Goal: Task Accomplishment & Management: Manage account settings

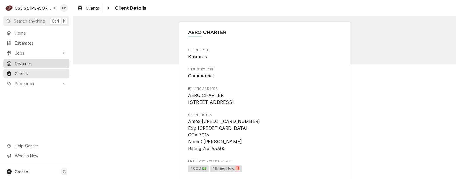
click at [30, 63] on span "Invoices" at bounding box center [41, 64] width 52 height 6
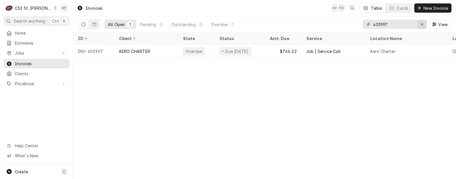
click at [423, 24] on icon "Erase input" at bounding box center [422, 24] width 3 height 4
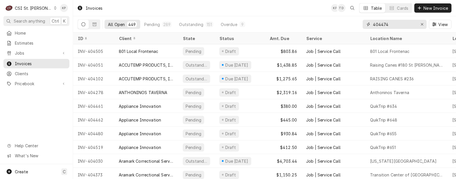
type input "404474"
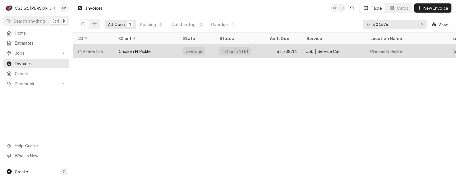
click at [91, 49] on div "INV-404474" at bounding box center [93, 51] width 41 height 14
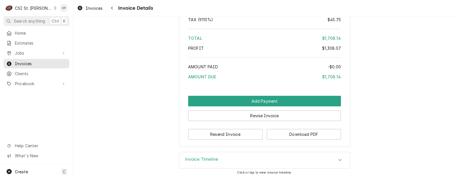
scroll to position [1240, 0]
click at [281, 134] on button "Download PDF" at bounding box center [304, 134] width 75 height 11
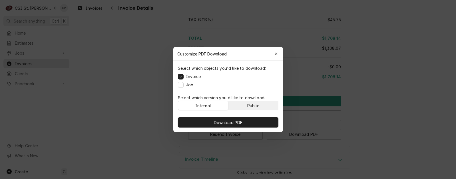
click at [264, 106] on button "Public" at bounding box center [253, 105] width 50 height 9
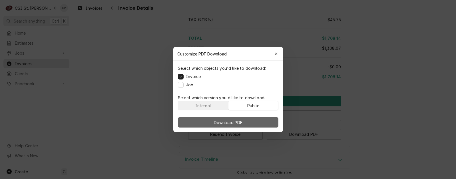
click at [267, 120] on button "Download PDF" at bounding box center [228, 122] width 101 height 10
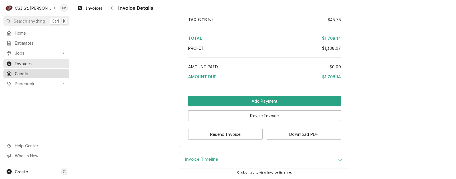
drag, startPoint x: 22, startPoint y: 71, endPoint x: 25, endPoint y: 73, distance: 4.0
click at [22, 71] on span "Clients" at bounding box center [41, 74] width 52 height 6
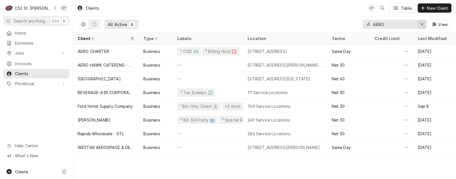
click at [423, 23] on icon "Erase input" at bounding box center [422, 24] width 3 height 4
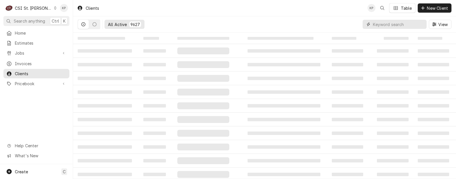
paste input "Chicken N Pickle"
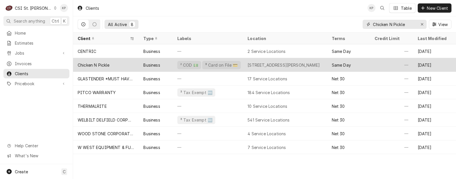
type input "Chicken N Pickle"
click at [105, 65] on div "Chicken N Pickle" at bounding box center [94, 65] width 32 height 6
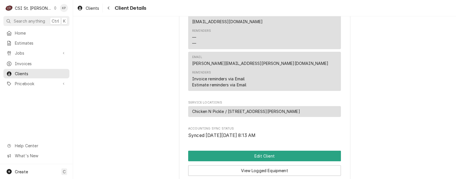
scroll to position [307, 0]
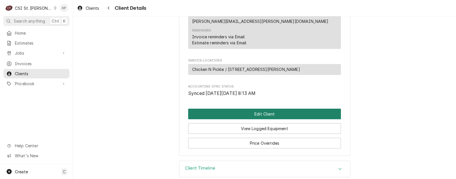
click at [232, 109] on button "Edit Client" at bounding box center [264, 114] width 153 height 11
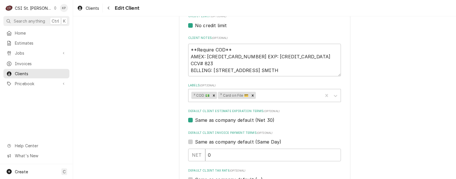
scroll to position [239, 0]
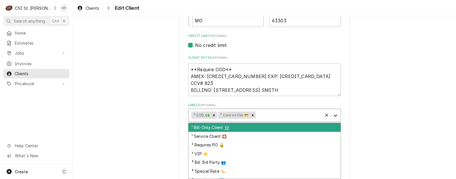
click at [334, 114] on icon "Labels" at bounding box center [336, 116] width 6 height 6
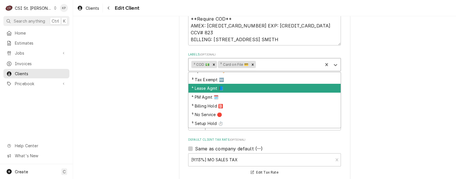
scroll to position [354, 0]
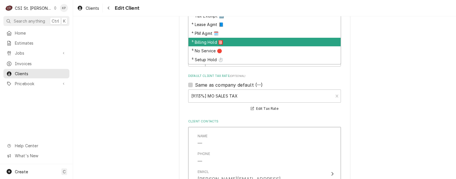
click at [209, 44] on div "⁵ Billing Hold 🅱️" at bounding box center [265, 42] width 152 height 9
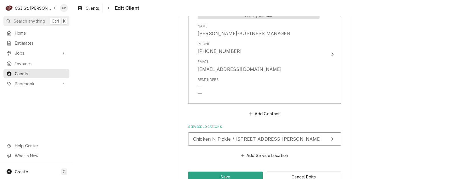
scroll to position [580, 0]
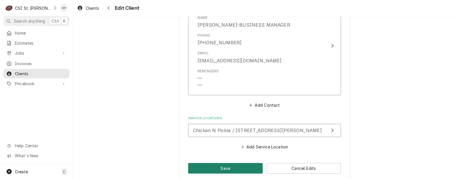
click at [221, 163] on button "Save" at bounding box center [225, 168] width 75 height 11
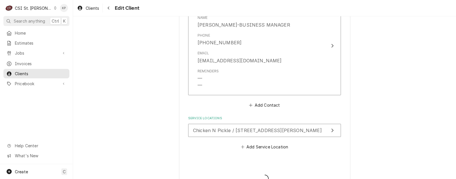
type textarea "x"
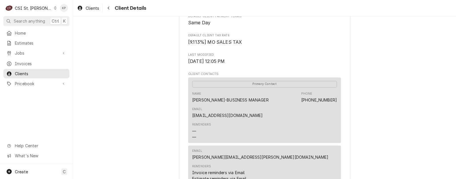
scroll to position [171, 0]
drag, startPoint x: 279, startPoint y: 107, endPoint x: 248, endPoint y: 107, distance: 31.4
click at [248, 107] on div "Name [PERSON_NAME]-BUSINESS MANAGER Phone [PHONE_NUMBER] Email [EMAIL_ADDRESS][…" at bounding box center [264, 105] width 145 height 31
drag, startPoint x: 248, startPoint y: 107, endPoint x: 256, endPoint y: 107, distance: 7.8
copy link "[PHONE_NUMBER]"
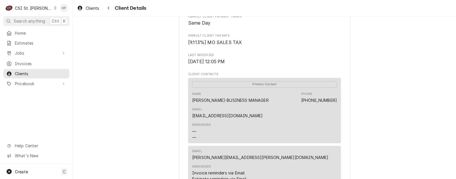
click at [290, 121] on div "Reminders — —" at bounding box center [264, 131] width 145 height 21
click at [190, 106] on div "Primary Contact Name [PERSON_NAME]-BUSINESS MANAGER Phone [PHONE_NUMBER] Email …" at bounding box center [264, 111] width 153 height 66
drag, startPoint x: 190, startPoint y: 106, endPoint x: 248, endPoint y: 109, distance: 57.8
click at [248, 109] on div "Name Randy-BUSINESS MANAGER Phone (480) 238-7082 Email rbennett@chicknpickle.com" at bounding box center [264, 105] width 145 height 31
drag, startPoint x: 248, startPoint y: 109, endPoint x: 241, endPoint y: 109, distance: 6.3
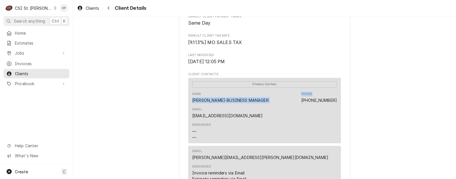
drag, startPoint x: 241, startPoint y: 109, endPoint x: 233, endPoint y: 110, distance: 8.9
click at [233, 110] on div "Name Randy-BUSINESS MANAGER Phone (480) 238-7082 Email rbennett@chicknpickle.com" at bounding box center [264, 105] width 145 height 31
drag, startPoint x: 247, startPoint y: 107, endPoint x: 189, endPoint y: 108, distance: 58.3
click at [189, 108] on div "Primary Contact Name Randy-BUSINESS MANAGER Phone (480) 238-7082 Email rbennett…" at bounding box center [264, 111] width 153 height 66
drag, startPoint x: 189, startPoint y: 108, endPoint x: 200, endPoint y: 107, distance: 11.5
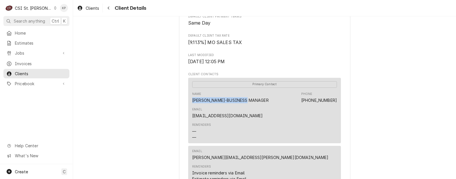
copy div "Randy-BUSINESS MANAGER"
drag, startPoint x: 90, startPoint y: 8, endPoint x: 122, endPoint y: 9, distance: 32.0
click at [90, 8] on span "Clients" at bounding box center [92, 8] width 13 height 6
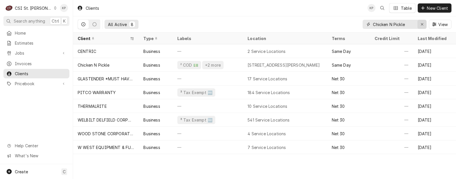
click at [421, 23] on icon "Erase input" at bounding box center [422, 24] width 3 height 4
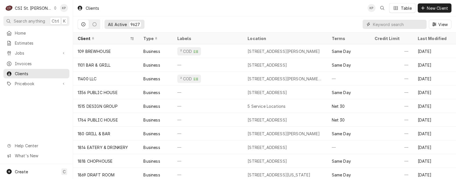
paste input "DIVISIONS MAINTENANCE GROUP"
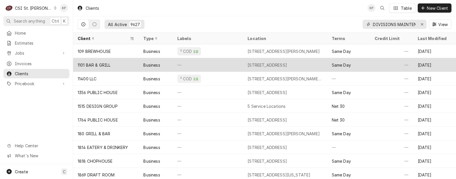
scroll to position [0, 28]
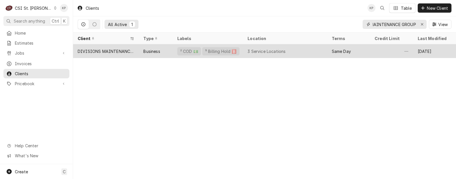
type input "DIVISIONS MAINTENANCE GROUP"
click at [122, 49] on div "DIVISIONS MAINTENANCE GROUP" at bounding box center [106, 51] width 57 height 6
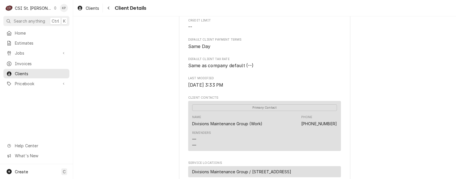
scroll to position [171, 0]
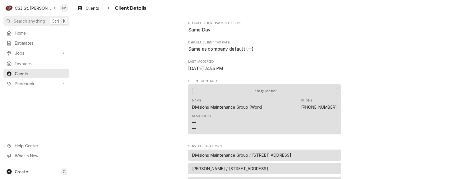
click at [54, 7] on icon "Dynamic Content Wrapper" at bounding box center [55, 8] width 3 height 3
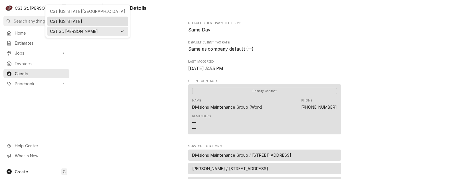
click at [61, 21] on div "CSI [US_STATE]" at bounding box center [87, 21] width 75 height 6
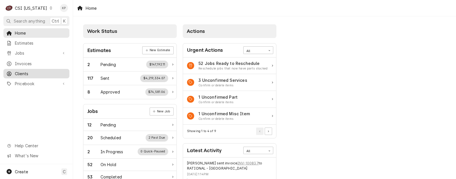
click at [29, 71] on span "Clients" at bounding box center [41, 74] width 52 height 6
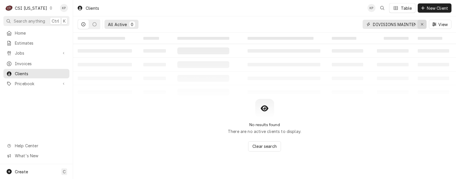
click at [423, 23] on icon "Erase input" at bounding box center [422, 24] width 3 height 4
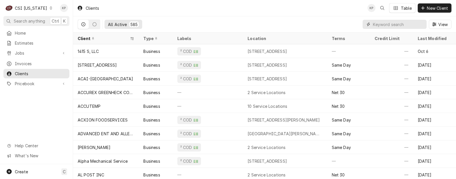
paste input "Elizabethtown Community & Technical Colle"
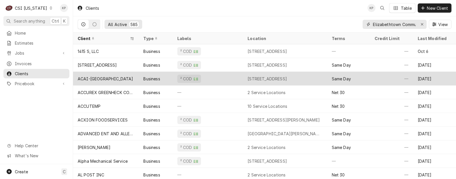
scroll to position [0, 43]
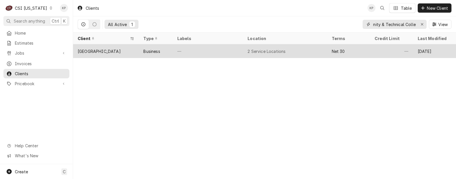
type input "Elizabethtown Community & Technical Colle"
click at [117, 52] on div "[GEOGRAPHIC_DATA]" at bounding box center [99, 51] width 43 height 6
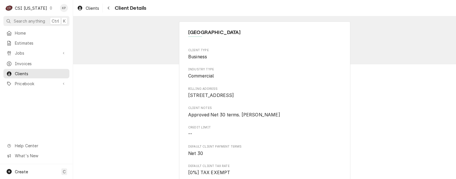
click at [258, 99] on span "600 College Street Rd Elizabethtown, KY 42701" at bounding box center [264, 95] width 153 height 7
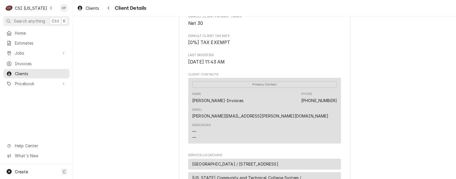
scroll to position [143, 0]
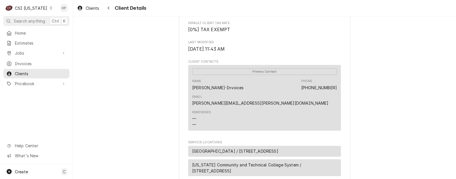
click at [365, 96] on div "Elizabethtown Community & Technical College Client Type Business Industry Type …" at bounding box center [264, 67] width 383 height 389
click at [336, 93] on div "Primary Contact Name Carla Hammond-Invoices Phone (270) 706-8606 Email carla.ha…" at bounding box center [264, 98] width 153 height 66
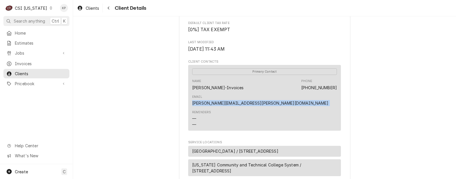
drag, startPoint x: 336, startPoint y: 93, endPoint x: 279, endPoint y: 95, distance: 57.2
click at [279, 95] on div "Primary Contact Name Carla Hammond-Invoices Phone (270) 706-8606 Email carla.ha…" at bounding box center [264, 98] width 153 height 66
drag, startPoint x: 279, startPoint y: 95, endPoint x: 288, endPoint y: 95, distance: 9.2
copy link "carla.hammonds@kctcs.edu"
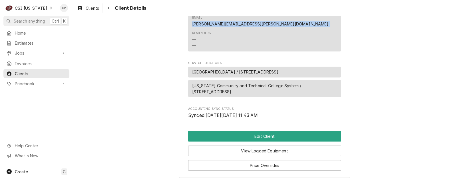
scroll to position [229, 0]
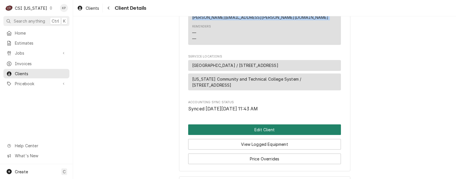
click at [275, 124] on button "Edit Client" at bounding box center [264, 129] width 153 height 11
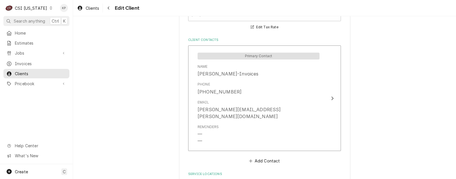
scroll to position [429, 0]
click at [266, 157] on button "Add Contact" at bounding box center [264, 161] width 33 height 8
type textarea "x"
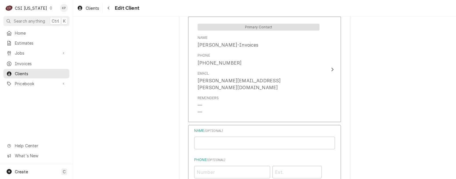
scroll to position [486, 0]
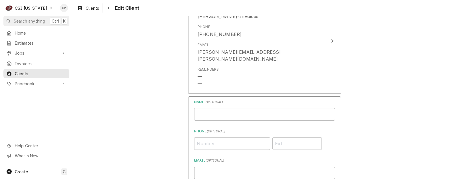
click at [209, 167] on input "Email ( optional )" at bounding box center [264, 173] width 141 height 13
paste input "[EMAIL_ADDRESS][DOMAIN_NAME]"
type input "[EMAIL_ADDRESS][DOMAIN_NAME]"
click at [214, 137] on input "Phone ( optional )" at bounding box center [232, 143] width 76 height 13
type input "(270) 706-8739"
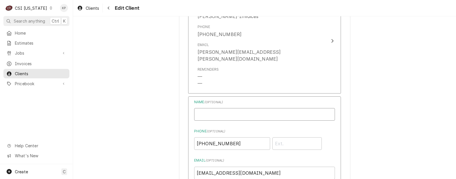
click at [206, 108] on input "Business Name" at bounding box center [264, 114] width 141 height 13
type input "SHEILA"
drag, startPoint x: 211, startPoint y: 109, endPoint x: 240, endPoint y: 109, distance: 29.4
click at [240, 109] on input "SHEILA" at bounding box center [264, 114] width 141 height 13
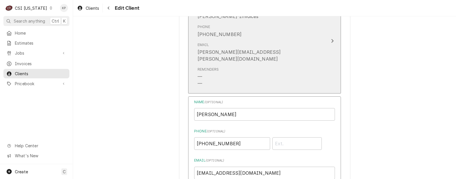
click at [265, 70] on div "Reminders — —" at bounding box center [259, 77] width 122 height 25
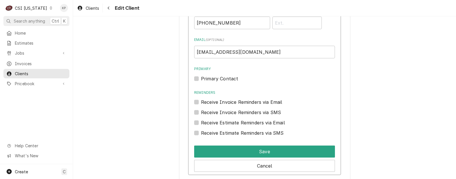
scroll to position [715, 0]
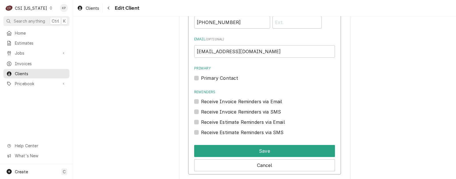
click at [201, 77] on label "Primary Contact" at bounding box center [219, 78] width 37 height 7
checkbox input "false"
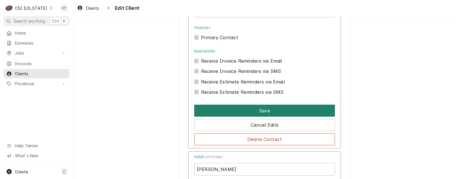
click at [268, 111] on button "Save" at bounding box center [264, 111] width 141 height 12
type textarea "x"
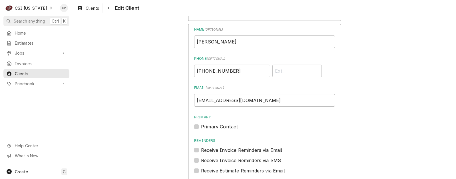
scroll to position [555, 0]
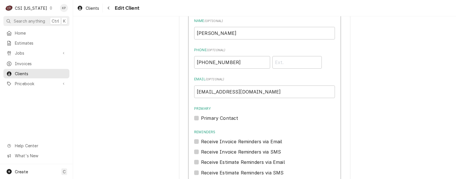
click at [201, 115] on label "Primary Contact" at bounding box center [219, 118] width 37 height 7
click at [201, 115] on input "Primary" at bounding box center [271, 121] width 141 height 13
checkbox input "true"
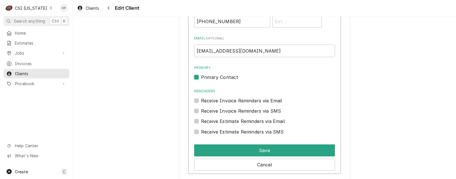
scroll to position [612, 0]
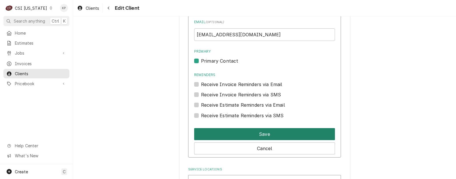
click at [229, 128] on button "Save" at bounding box center [264, 134] width 141 height 12
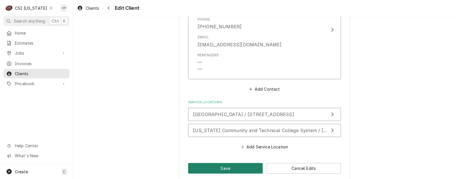
click at [223, 163] on button "Save" at bounding box center [225, 168] width 75 height 11
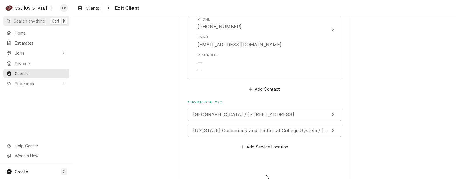
type textarea "x"
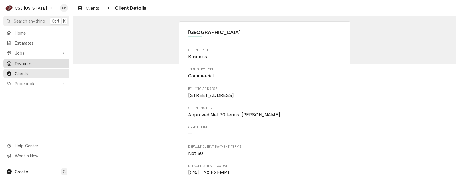
click at [23, 62] on span "Invoices" at bounding box center [41, 64] width 52 height 6
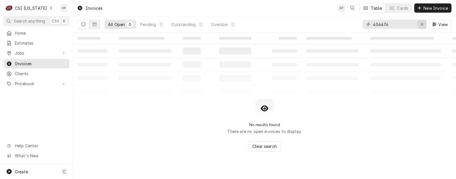
click at [421, 23] on icon "Erase input" at bounding box center [422, 24] width 2 height 2
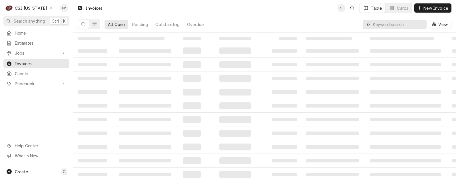
click at [385, 25] on input "Dynamic Content Wrapper" at bounding box center [398, 24] width 51 height 9
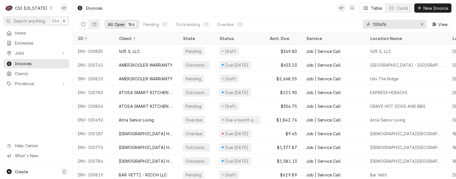
type input "100676"
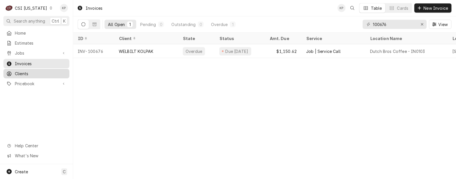
click at [27, 73] on span "Clients" at bounding box center [41, 74] width 52 height 6
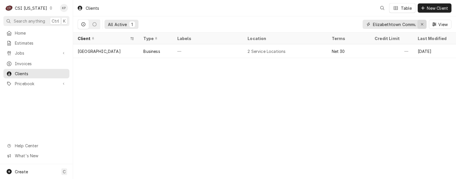
click at [422, 23] on icon "Erase input" at bounding box center [422, 24] width 3 height 4
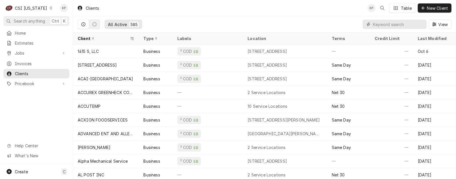
click at [393, 23] on input "Dynamic Content Wrapper" at bounding box center [398, 24] width 51 height 9
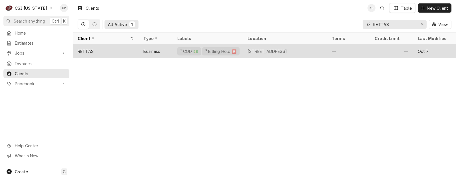
type input "RETTAS"
click at [152, 50] on div "Business" at bounding box center [151, 51] width 17 height 6
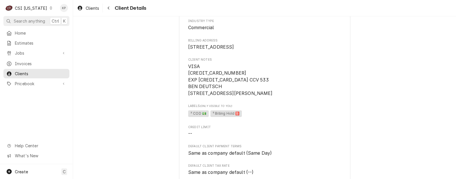
scroll to position [57, 0]
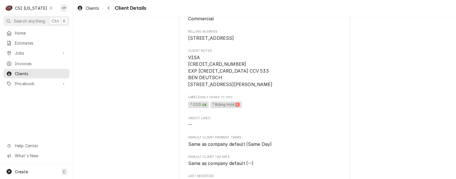
click at [241, 88] on span "VISA [CREDIT_CARD_NUMBER] EXP [CREDIT_CARD_DATA] CCV 533 BEN DEUTSCH [STREET_AD…" at bounding box center [264, 71] width 153 height 34
drag, startPoint x: 187, startPoint y: 84, endPoint x: 223, endPoint y: 86, distance: 36.3
click at [223, 86] on span "VISA 4737024061058899 EXP 03/28 CCV 533 BEN DEUTSCH 127 NEWTON ST BROOKLYN NY 1…" at bounding box center [264, 71] width 153 height 34
drag, startPoint x: 223, startPoint y: 86, endPoint x: 213, endPoint y: 85, distance: 10.6
copy span "BEN DEUTSCH"
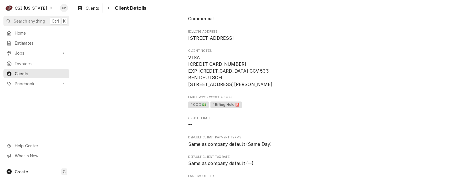
drag, startPoint x: 253, startPoint y: 69, endPoint x: 235, endPoint y: 72, distance: 18.2
click at [253, 69] on span "VISA 4737024061058899 EXP 03/28 CCV 533 BEN DEUTSCH 127 NEWTON ST BROOKLYN NY 1…" at bounding box center [264, 71] width 153 height 34
drag, startPoint x: 229, startPoint y: 69, endPoint x: 185, endPoint y: 71, distance: 44.9
drag, startPoint x: 185, startPoint y: 71, endPoint x: 190, endPoint y: 70, distance: 5.5
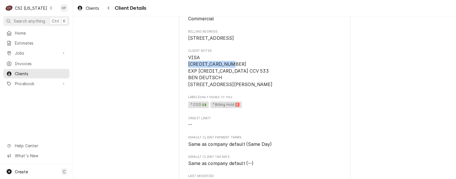
copy span "4737024061058899"
click at [258, 88] on span "VISA 4737024061058899 EXP 03/28 CCV 533 BEN DEUTSCH 127 NEWTON ST BROOKLYN NY 1…" at bounding box center [264, 71] width 153 height 34
drag, startPoint x: 186, startPoint y: 89, endPoint x: 222, endPoint y: 91, distance: 36.1
copy span "127 NEWTON ST"
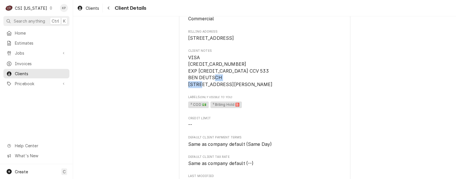
drag, startPoint x: 210, startPoint y: 97, endPoint x: 187, endPoint y: 97, distance: 23.4
click at [188, 87] on span "VISA 4737024061058899 EXP 03/28 CCV 533 BEN DEUTSCH 127 NEWTON ST BROOKLYN NY 1…" at bounding box center [230, 71] width 85 height 33
copy span "BROOKLYN"
click at [253, 108] on div "Client Type Business Industry Type Commercial Billing Address 2011 Frankfort Av…" at bounding box center [264, 172] width 153 height 363
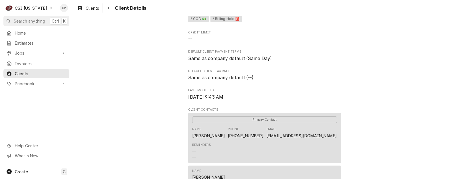
scroll to position [200, 0]
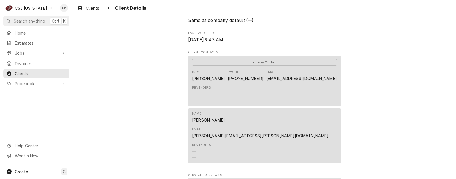
click at [394, 88] on div "RETTAS Client Type Business Industry Type Commercial Billing Address 2011 Frank…" at bounding box center [264, 45] width 383 height 459
drag, startPoint x: 338, startPoint y: 91, endPoint x: 302, endPoint y: 93, distance: 35.8
click at [302, 93] on div "Primary Contact Name Ben Deutsch Phone (908) 698-2116 Email chef@rettas.love Re…" at bounding box center [264, 81] width 153 height 50
copy link "chef@rettas.love"
click at [50, 9] on icon "Dynamic Content Wrapper" at bounding box center [51, 8] width 2 height 3
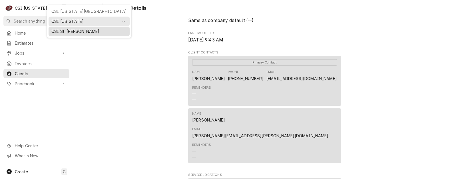
click at [55, 31] on div "CSI St. [PERSON_NAME]" at bounding box center [88, 31] width 75 height 6
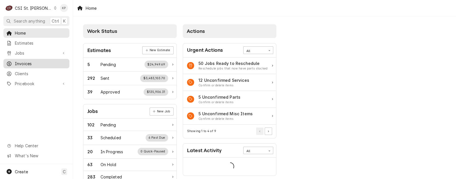
click at [24, 61] on span "Invoices" at bounding box center [41, 64] width 52 height 6
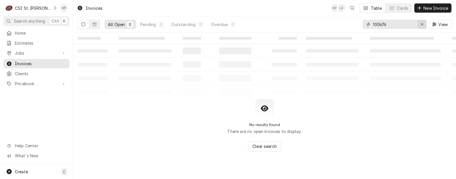
click at [420, 24] on div "Erase input" at bounding box center [422, 24] width 6 height 6
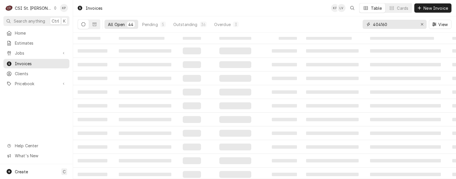
type input "404160"
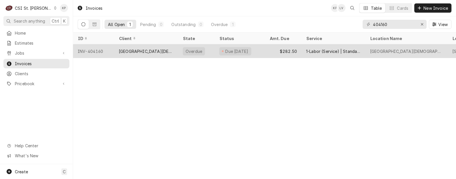
click at [145, 51] on div "[GEOGRAPHIC_DATA][DEMOGRAPHIC_DATA][DEMOGRAPHIC_DATA]" at bounding box center [146, 51] width 55 height 6
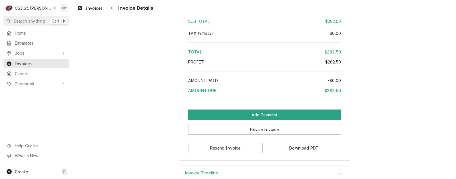
scroll to position [966, 0]
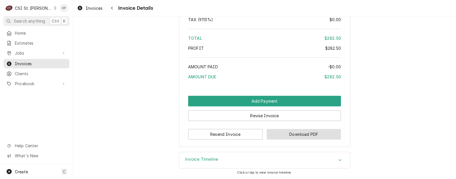
click at [291, 135] on button "Download PDF" at bounding box center [304, 134] width 75 height 11
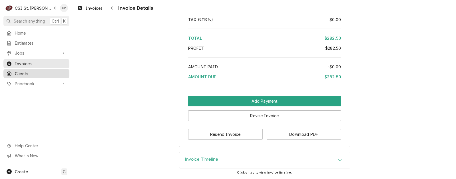
click at [24, 71] on span "Clients" at bounding box center [41, 74] width 52 height 6
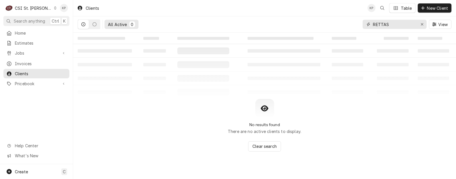
click at [422, 25] on icon "Erase input" at bounding box center [422, 24] width 2 height 2
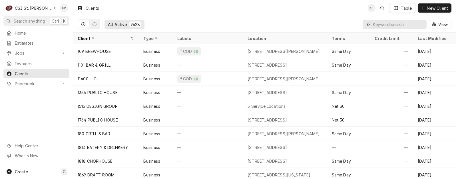
click at [399, 25] on input "Dynamic Content Wrapper" at bounding box center [398, 24] width 51 height 9
paste input "[GEOGRAPHIC_DATA][DEMOGRAPHIC_DATA][DEMOGRAPHIC_DATA]"
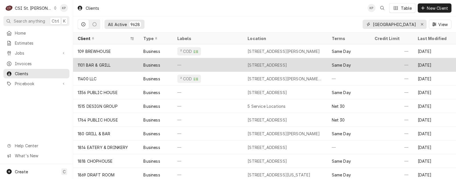
scroll to position [0, 19]
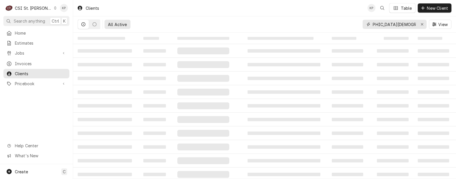
type input "[GEOGRAPHIC_DATA][DEMOGRAPHIC_DATA][DEMOGRAPHIC_DATA]"
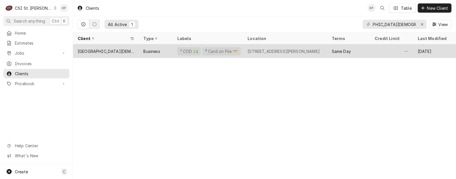
click at [117, 49] on div "[GEOGRAPHIC_DATA][DEMOGRAPHIC_DATA][DEMOGRAPHIC_DATA]" at bounding box center [106, 51] width 57 height 6
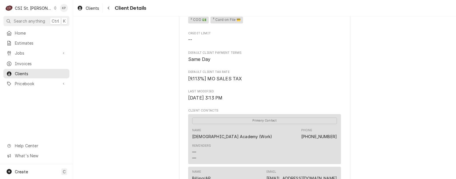
scroll to position [313, 0]
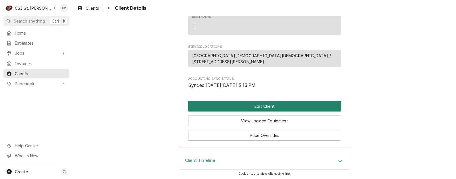
click at [246, 105] on button "Edit Client" at bounding box center [264, 106] width 153 height 11
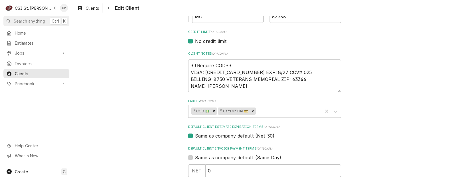
scroll to position [257, 0]
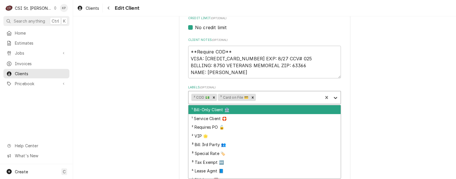
click at [334, 97] on icon "Labels" at bounding box center [336, 98] width 6 height 6
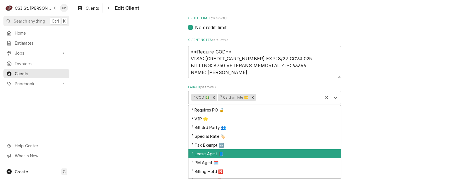
scroll to position [32, 0]
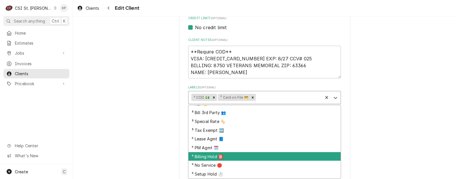
click at [207, 156] on div "⁵ Billing Hold 🅱️" at bounding box center [265, 156] width 152 height 9
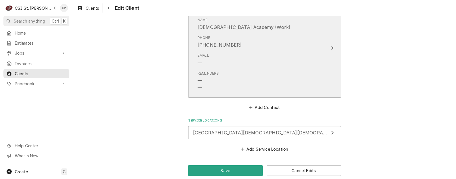
scroll to position [571, 0]
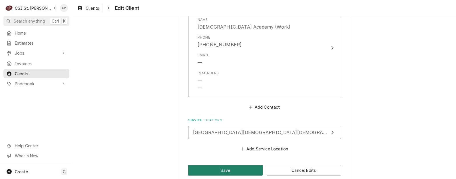
click at [226, 167] on button "Save" at bounding box center [225, 170] width 75 height 11
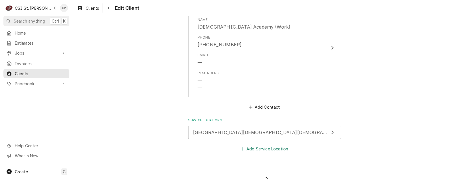
type textarea "x"
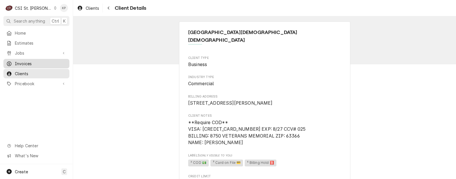
click at [23, 62] on span "Invoices" at bounding box center [41, 64] width 52 height 6
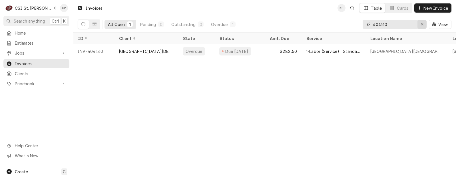
click at [422, 24] on icon "Erase input" at bounding box center [422, 24] width 3 height 4
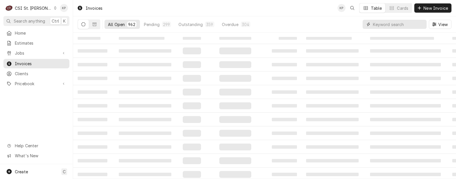
click at [386, 25] on input "Dynamic Content Wrapper" at bounding box center [398, 24] width 51 height 9
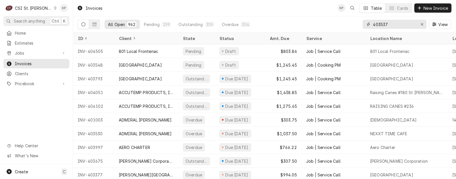
type input "403537"
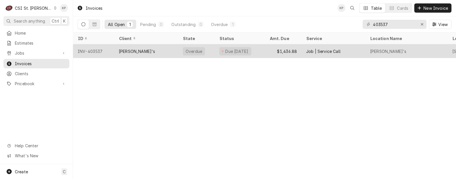
click at [92, 49] on div "INV-403537" at bounding box center [93, 51] width 41 height 14
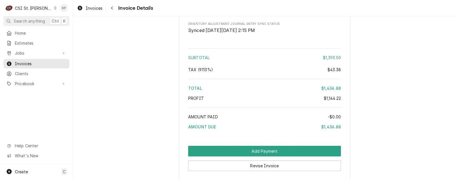
scroll to position [1302, 0]
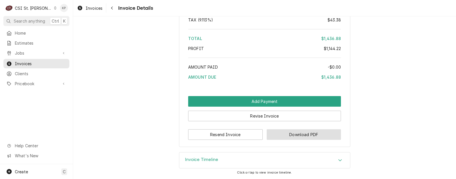
click at [293, 136] on button "Download PDF" at bounding box center [304, 134] width 75 height 11
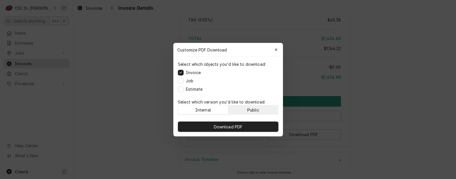
click at [254, 108] on div "Public" at bounding box center [253, 110] width 12 height 6
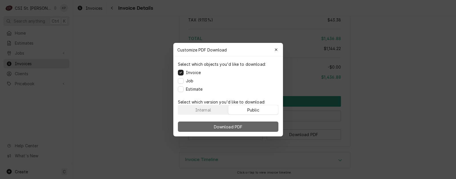
click at [257, 128] on button "Download PDF" at bounding box center [228, 126] width 101 height 10
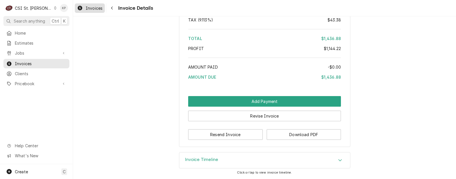
click at [94, 7] on span "Invoices" at bounding box center [94, 8] width 17 height 6
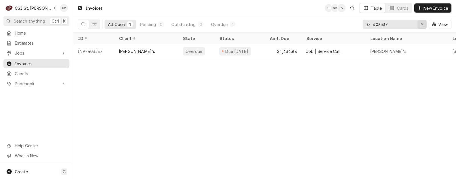
click at [422, 23] on icon "Erase input" at bounding box center [422, 24] width 3 height 4
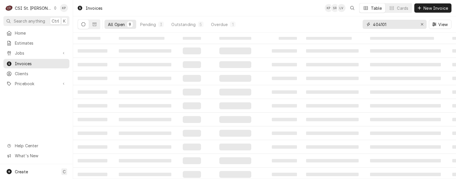
type input "404101"
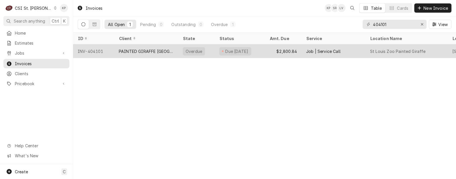
click at [129, 50] on div "PAINTED GIRAFFE [GEOGRAPHIC_DATA]" at bounding box center [146, 51] width 55 height 6
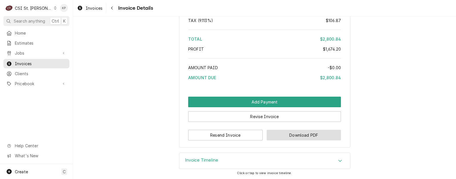
scroll to position [1278, 0]
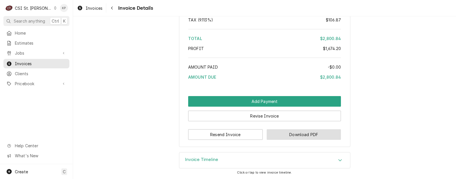
click at [289, 135] on button "Download PDF" at bounding box center [304, 134] width 75 height 11
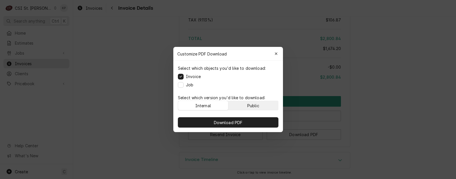
click at [262, 107] on button "Public" at bounding box center [253, 105] width 50 height 9
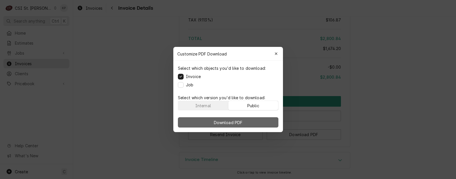
click at [265, 124] on button "Download PDF" at bounding box center [228, 122] width 101 height 10
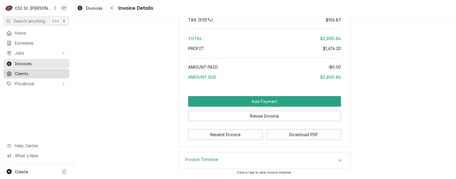
click at [23, 71] on span "Clients" at bounding box center [41, 74] width 52 height 6
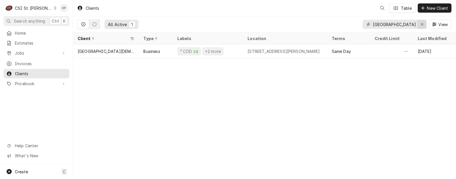
click at [423, 23] on icon "Erase input" at bounding box center [422, 24] width 3 height 4
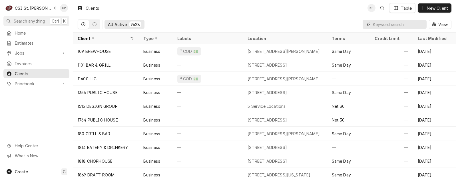
click at [379, 24] on input "Dynamic Content Wrapper" at bounding box center [398, 24] width 51 height 9
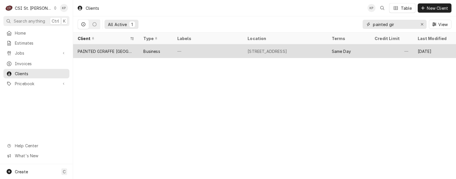
type input "painted gir"
click at [128, 50] on div "PAINTED GIRAFFE [GEOGRAPHIC_DATA]" at bounding box center [106, 51] width 57 height 6
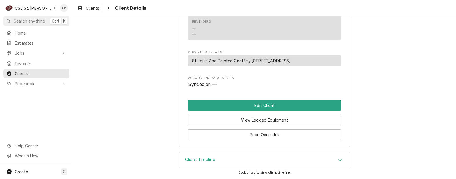
scroll to position [315, 0]
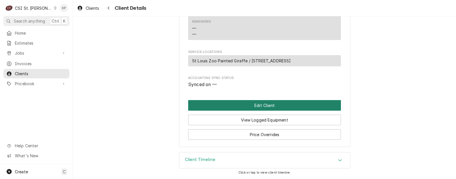
click at [274, 106] on button "Edit Client" at bounding box center [264, 105] width 153 height 11
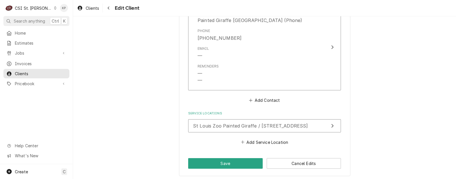
scroll to position [639, 0]
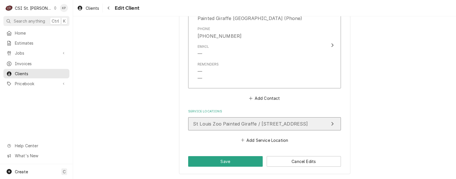
click at [288, 124] on span "St Louis Zoo Painted Giraffe / [STREET_ADDRESS]" at bounding box center [250, 124] width 115 height 6
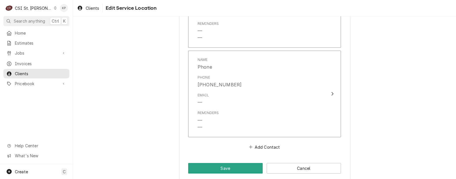
scroll to position [564, 0]
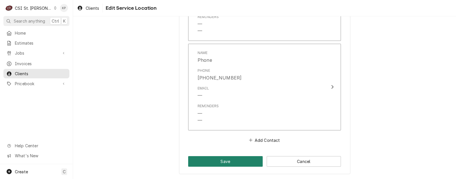
click at [239, 162] on button "Save" at bounding box center [225, 161] width 75 height 11
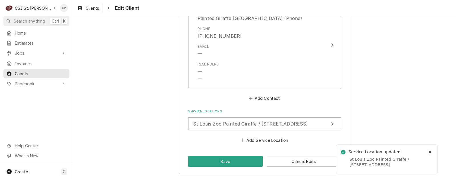
scroll to position [632, 0]
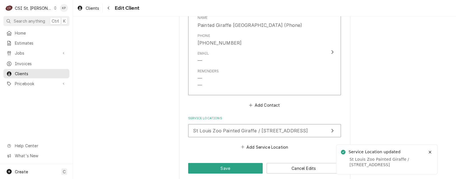
click at [239, 167] on button "Save" at bounding box center [225, 168] width 75 height 11
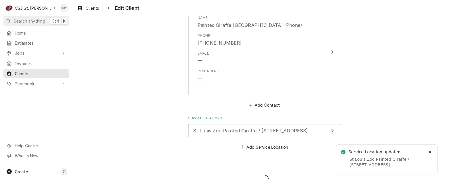
type textarea "x"
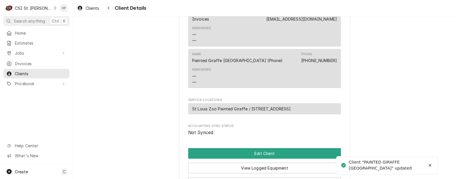
scroll to position [315, 0]
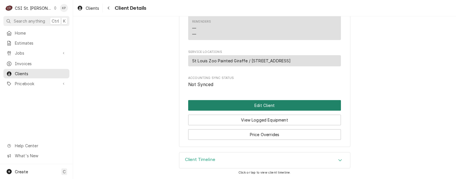
click at [273, 107] on button "Edit Client" at bounding box center [264, 105] width 153 height 11
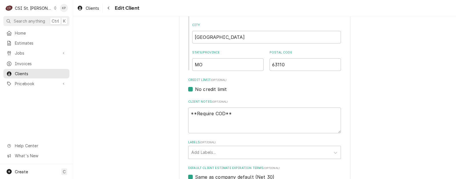
scroll to position [200, 0]
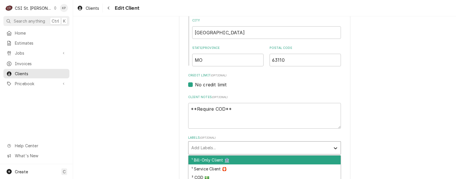
click at [334, 147] on icon "Labels" at bounding box center [335, 148] width 3 height 2
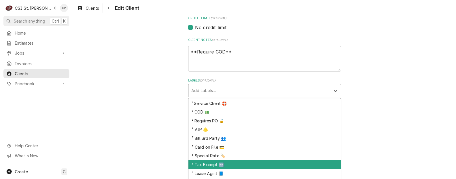
scroll to position [0, 0]
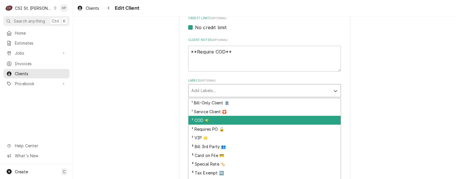
click at [203, 119] on div "² COD 💵" at bounding box center [265, 120] width 152 height 9
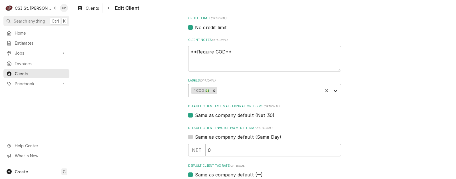
click at [333, 90] on icon "Labels" at bounding box center [336, 91] width 6 height 6
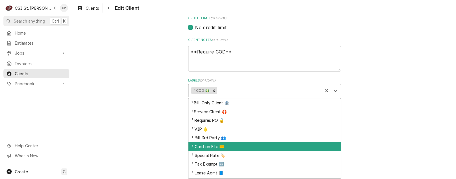
scroll to position [34, 0]
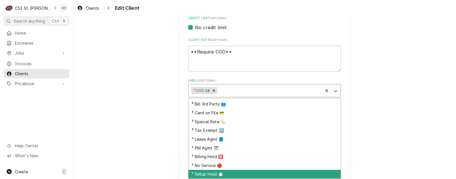
click at [209, 171] on div "⁵ Setup Hold ⏱️" at bounding box center [265, 174] width 152 height 9
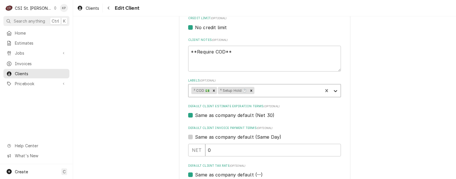
click at [333, 90] on icon "Labels" at bounding box center [336, 91] width 6 height 6
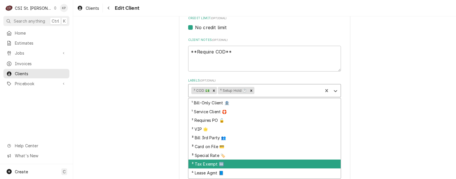
scroll to position [25, 0]
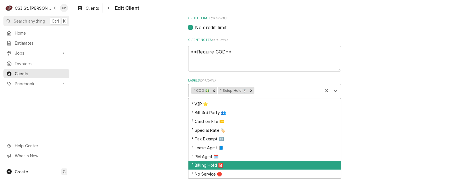
click at [205, 163] on div "⁵ Billing Hold 🅱️" at bounding box center [265, 165] width 152 height 9
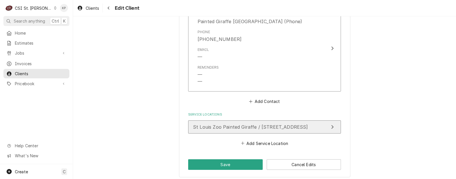
scroll to position [639, 0]
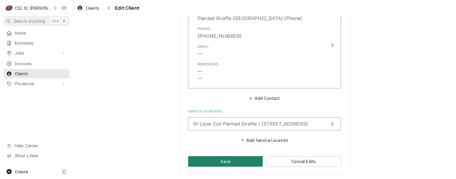
click at [227, 160] on button "Save" at bounding box center [225, 161] width 75 height 11
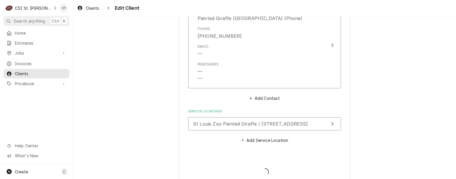
type textarea "x"
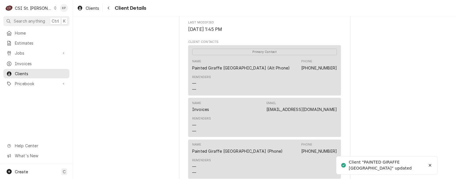
scroll to position [200, 0]
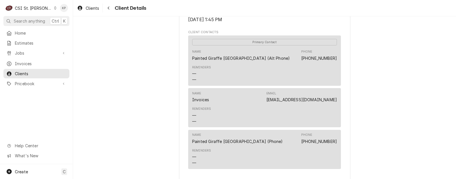
drag, startPoint x: 357, startPoint y: 93, endPoint x: 343, endPoint y: 102, distance: 17.4
click at [357, 93] on div "PAINTED GIRAFFE [GEOGRAPHIC_DATA] Client Type Business Industry Type -- Billing…" at bounding box center [264, 48] width 383 height 464
drag, startPoint x: 335, startPoint y: 105, endPoint x: 279, endPoint y: 107, distance: 56.3
click at [279, 107] on div "Name Invoices Email [EMAIL_ADDRESS][DOMAIN_NAME] Reminders — —" at bounding box center [264, 107] width 153 height 39
copy link "accountspayable@stlzoo.org"
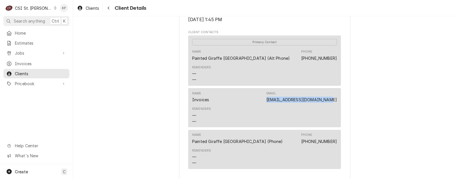
click at [307, 23] on span "Tue, Oct 14th, 2025 - 1:45 PM" at bounding box center [264, 19] width 153 height 7
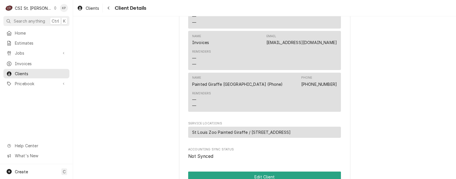
scroll to position [335, 0]
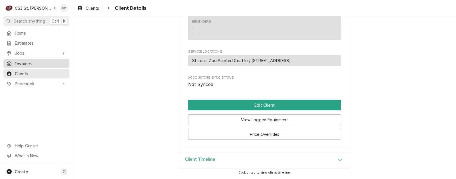
click at [17, 61] on span "Invoices" at bounding box center [41, 64] width 52 height 6
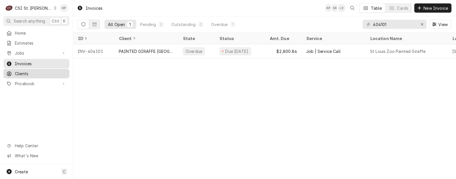
drag, startPoint x: 20, startPoint y: 73, endPoint x: 32, endPoint y: 74, distance: 12.1
click at [20, 73] on span "Clients" at bounding box center [41, 74] width 52 height 6
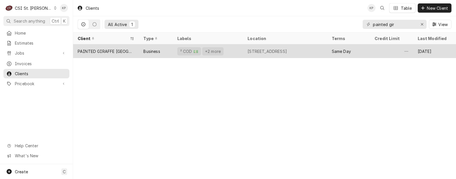
click at [101, 49] on div "PAINTED GIRAFFE ST LOUIS ZOO" at bounding box center [106, 51] width 57 height 6
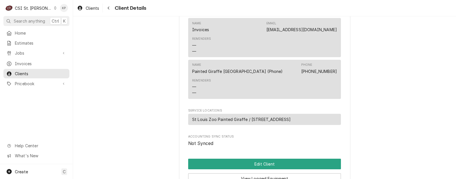
scroll to position [277, 0]
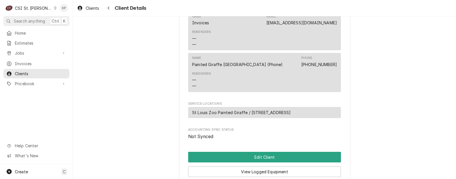
drag, startPoint x: 361, startPoint y: 35, endPoint x: 353, endPoint y: 35, distance: 7.4
drag, startPoint x: 336, startPoint y: 29, endPoint x: 273, endPoint y: 29, distance: 62.9
click at [273, 29] on div "Name Invoices Email accountspayable@stlzoo.org Reminders — —" at bounding box center [264, 30] width 153 height 39
copy link "accountspayable@stlzoo.org"
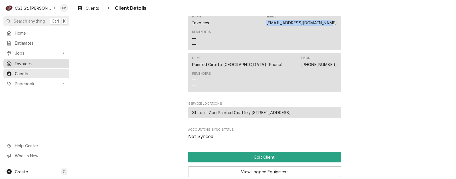
click at [26, 61] on span "Invoices" at bounding box center [41, 64] width 52 height 6
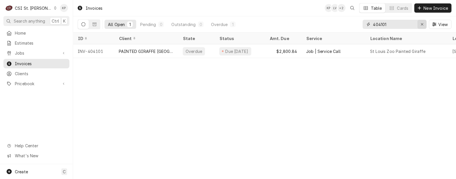
click at [421, 24] on icon "Erase input" at bounding box center [422, 24] width 3 height 4
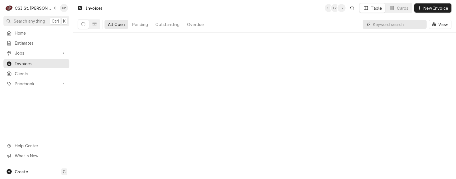
click at [396, 23] on input "Dynamic Content Wrapper" at bounding box center [398, 24] width 51 height 9
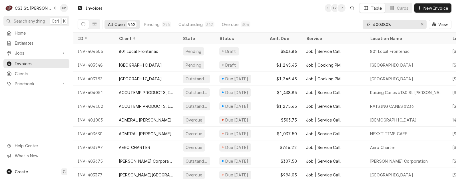
type input "4003808"
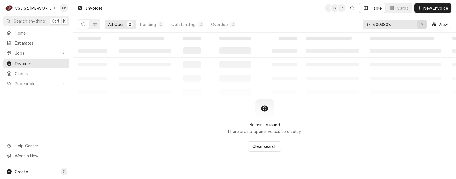
click at [421, 24] on icon "Erase input" at bounding box center [422, 24] width 3 height 4
click at [400, 24] on input "Dynamic Content Wrapper" at bounding box center [400, 24] width 54 height 9
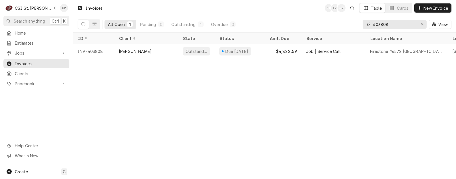
click at [385, 24] on input "403808" at bounding box center [394, 24] width 43 height 9
click at [399, 22] on input "403848" at bounding box center [394, 24] width 43 height 9
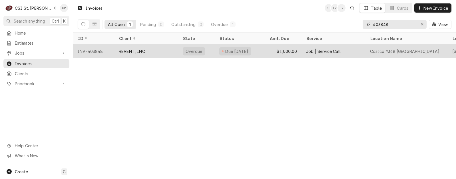
type input "403848"
click at [88, 50] on div "INV-403848" at bounding box center [93, 51] width 41 height 14
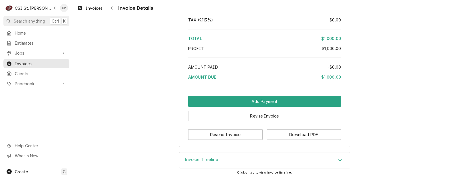
scroll to position [1114, 0]
click at [295, 134] on button "Download PDF" at bounding box center [304, 134] width 75 height 11
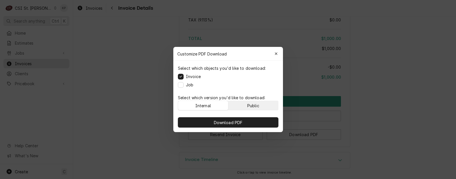
click at [250, 105] on div "Public" at bounding box center [253, 106] width 12 height 6
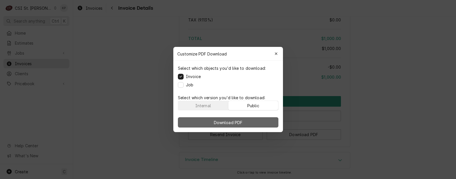
click at [249, 122] on button "Download PDF" at bounding box center [228, 122] width 101 height 10
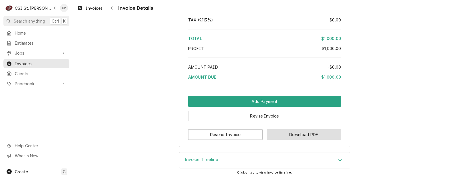
click at [297, 135] on button "Download PDF" at bounding box center [304, 134] width 75 height 11
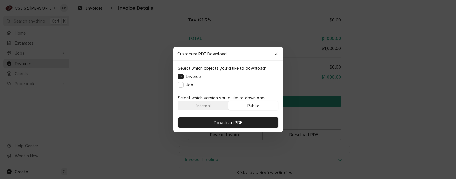
click at [242, 104] on button "Public" at bounding box center [253, 105] width 50 height 9
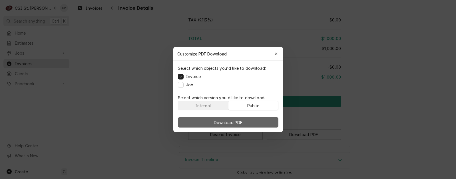
click at [236, 121] on span "Download PDF" at bounding box center [228, 122] width 31 height 6
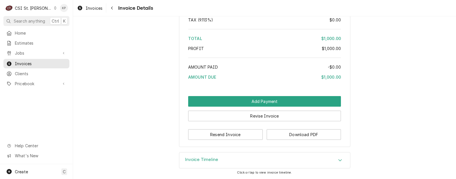
drag, startPoint x: 101, startPoint y: 6, endPoint x: 119, endPoint y: 7, distance: 18.0
click at [101, 6] on span "Invoices" at bounding box center [94, 8] width 17 height 6
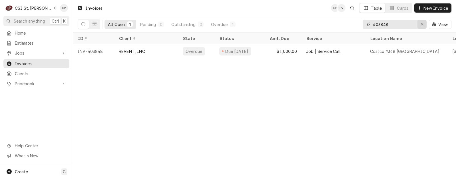
click at [423, 23] on icon "Erase input" at bounding box center [422, 24] width 2 height 2
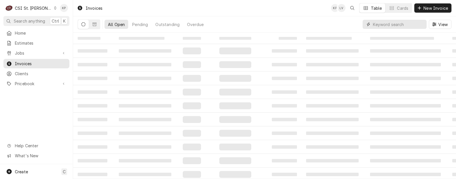
click at [392, 24] on input "Dynamic Content Wrapper" at bounding box center [398, 24] width 51 height 9
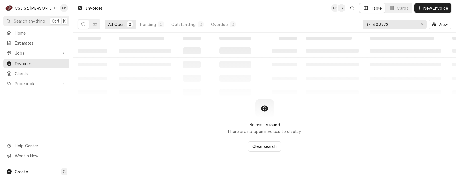
click at [381, 25] on input "40.3972" at bounding box center [394, 24] width 43 height 9
click at [380, 24] on input "40.3972" at bounding box center [394, 24] width 43 height 9
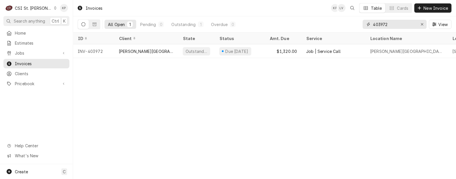
click at [393, 24] on input "403972" at bounding box center [394, 24] width 43 height 9
type input "403972"
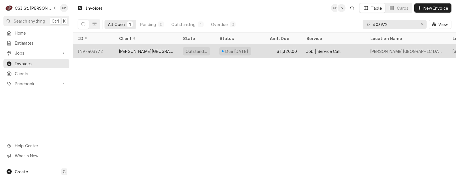
click at [92, 50] on div "INV-403972" at bounding box center [93, 51] width 41 height 14
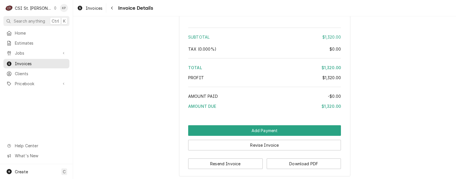
scroll to position [1123, 0]
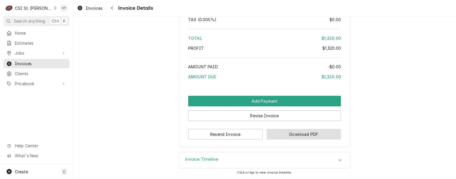
click at [274, 135] on button "Download PDF" at bounding box center [304, 134] width 75 height 11
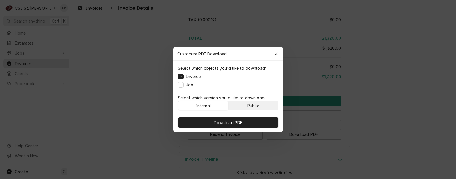
click at [245, 103] on button "Public" at bounding box center [253, 105] width 50 height 9
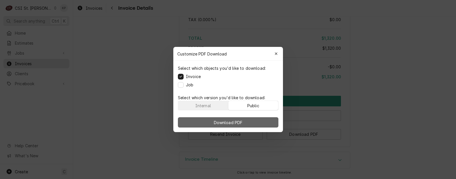
click at [249, 120] on button "Download PDF" at bounding box center [228, 122] width 101 height 10
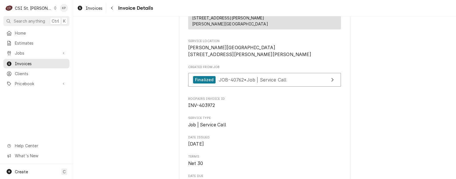
scroll to position [114, 0]
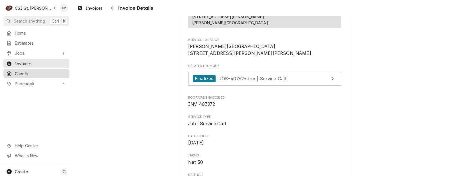
click at [17, 71] on span "Clients" at bounding box center [41, 74] width 52 height 6
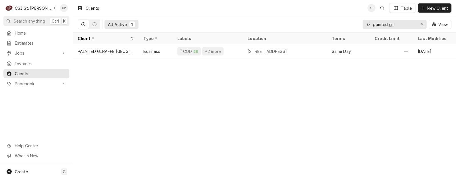
click at [423, 23] on icon "Erase input" at bounding box center [422, 24] width 3 height 4
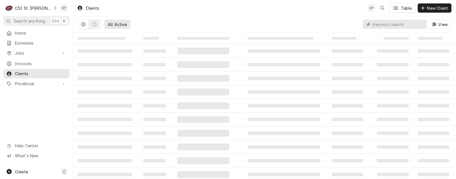
click at [397, 24] on input "Dynamic Content Wrapper" at bounding box center [398, 24] width 51 height 9
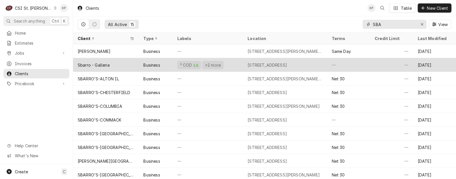
type input "SBA"
click at [107, 62] on div "Sbarro - Galleria" at bounding box center [94, 65] width 32 height 6
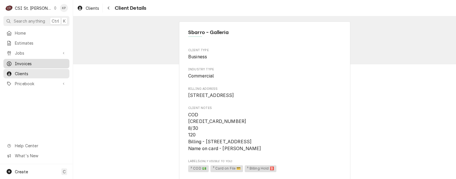
click at [19, 63] on span "Invoices" at bounding box center [41, 64] width 52 height 6
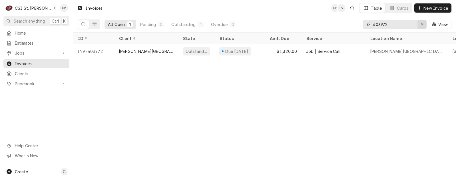
click at [423, 23] on icon "Erase input" at bounding box center [422, 24] width 3 height 4
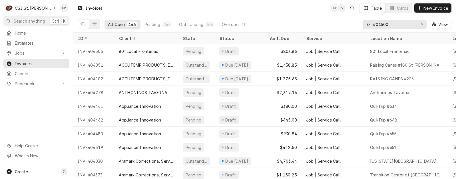
type input "404500"
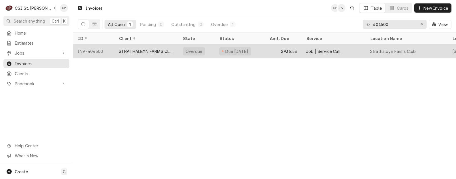
click at [88, 49] on div "INV-404500" at bounding box center [93, 51] width 41 height 14
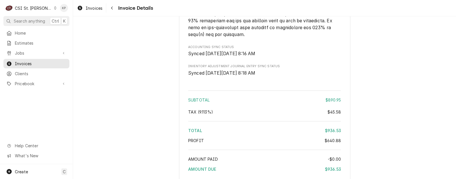
scroll to position [1064, 0]
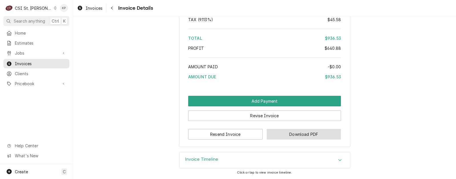
click at [270, 136] on button "Download PDF" at bounding box center [304, 134] width 75 height 11
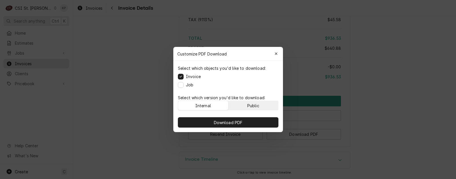
click at [253, 103] on div "Public" at bounding box center [253, 106] width 12 height 6
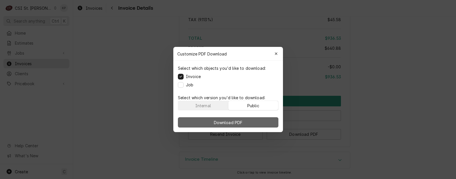
click at [253, 121] on button "Download PDF" at bounding box center [228, 122] width 101 height 10
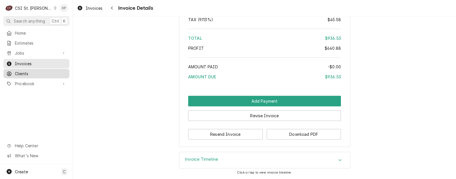
click at [25, 71] on span "Clients" at bounding box center [41, 74] width 52 height 6
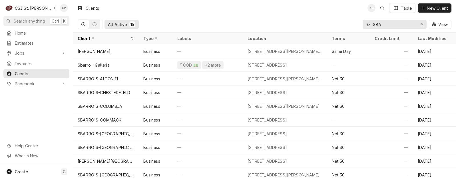
click at [423, 23] on icon "Erase input" at bounding box center [422, 24] width 2 height 2
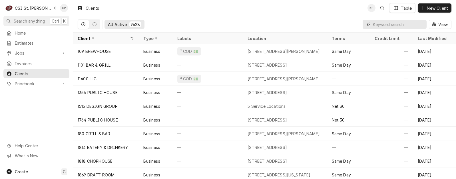
paste input "STRATHALBYN FARM CLUB"
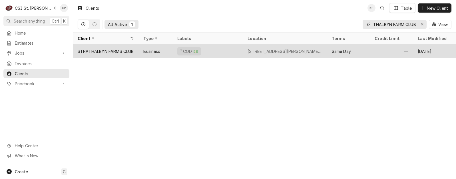
type input "STRATHALBYN FARM CLUB"
click at [119, 50] on div "STRATHALBYN FARMS CLUB" at bounding box center [106, 51] width 56 height 6
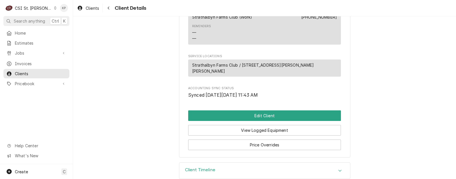
scroll to position [301, 0]
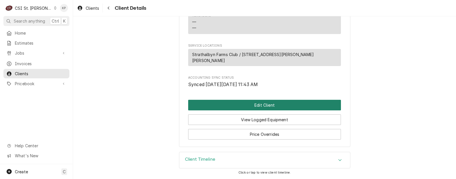
click at [243, 106] on button "Edit Client" at bounding box center [264, 105] width 153 height 11
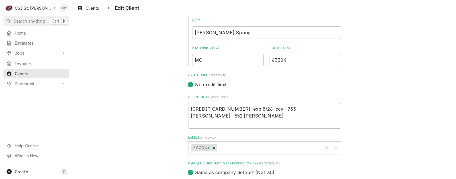
scroll to position [229, 0]
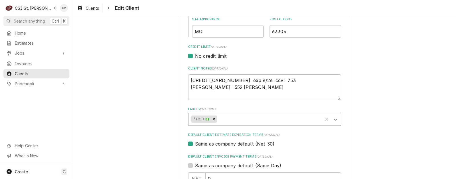
click at [334, 119] on icon "Labels" at bounding box center [335, 120] width 3 height 2
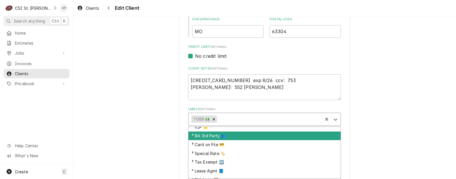
scroll to position [62, 0]
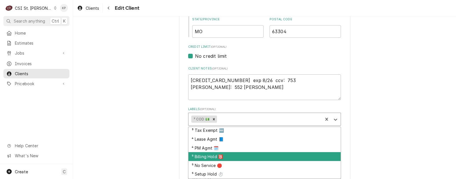
click at [218, 157] on div "⁵ Billing Hold 🅱️" at bounding box center [265, 156] width 152 height 9
type textarea "x"
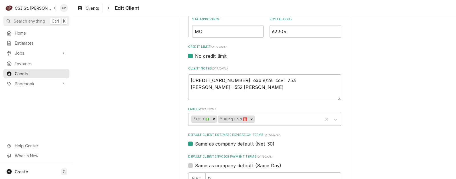
click at [388, 129] on div "Please provide the following information about your client: Client Type Industr…" at bounding box center [264, 147] width 383 height 706
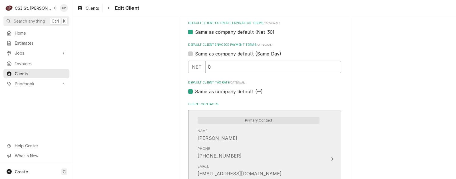
scroll to position [400, 0]
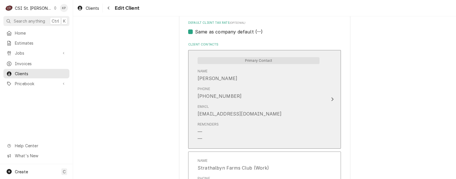
click at [333, 99] on div "Update Contact" at bounding box center [332, 99] width 7 height 7
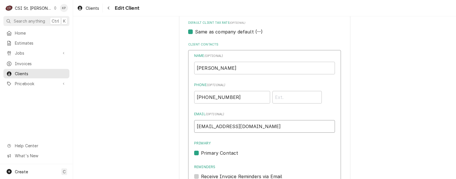
drag, startPoint x: 268, startPoint y: 126, endPoint x: 184, endPoint y: 127, distance: 84.3
click at [184, 127] on div "Please provide the following information about your client: Client Type Industr…" at bounding box center [264, 32] width 171 height 811
drag, startPoint x: 263, startPoint y: 142, endPoint x: 270, endPoint y: 146, distance: 7.7
click at [263, 142] on label "Primary" at bounding box center [264, 143] width 141 height 5
click at [263, 149] on input "Primary" at bounding box center [271, 155] width 141 height 13
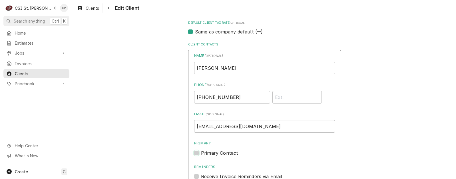
checkbox input "false"
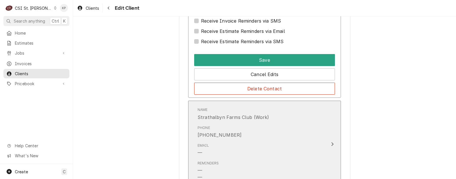
scroll to position [571, 0]
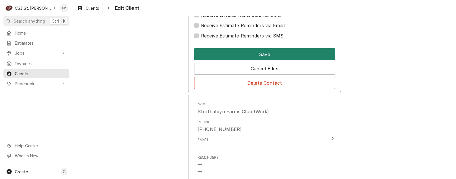
click at [276, 56] on button "Save" at bounding box center [264, 54] width 141 height 12
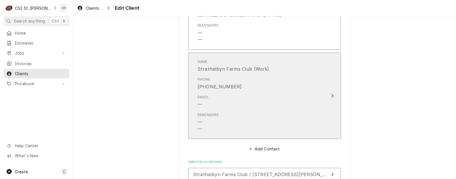
scroll to position [537, 0]
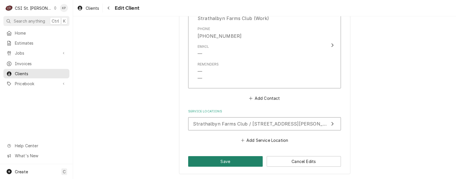
click at [245, 159] on button "Save" at bounding box center [225, 161] width 75 height 11
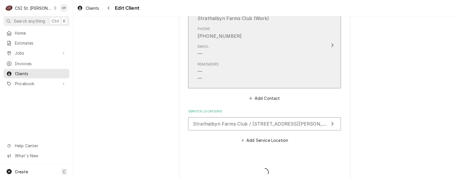
type textarea "x"
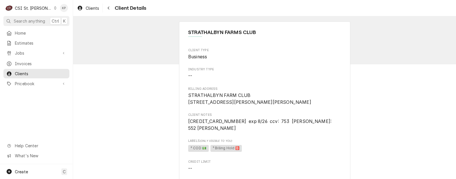
drag, startPoint x: 90, startPoint y: 7, endPoint x: 115, endPoint y: 7, distance: 24.6
click at [91, 8] on span "Clients" at bounding box center [92, 8] width 13 height 6
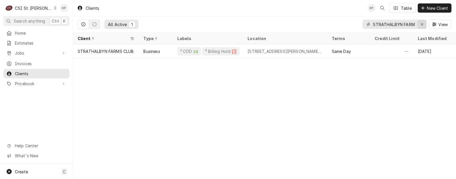
click at [421, 24] on icon "Erase input" at bounding box center [422, 24] width 3 height 4
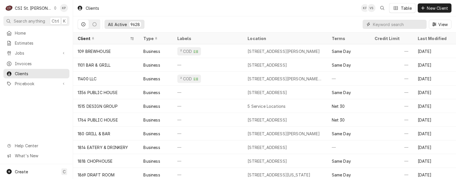
click at [375, 26] on input "Dynamic Content Wrapper" at bounding box center [398, 24] width 51 height 9
paste input "Subway #3236 [GEOGRAPHIC_DATA]"
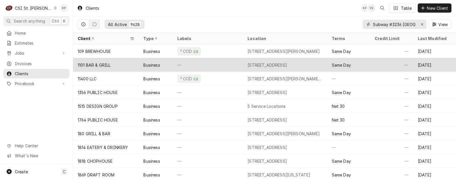
scroll to position [0, 9]
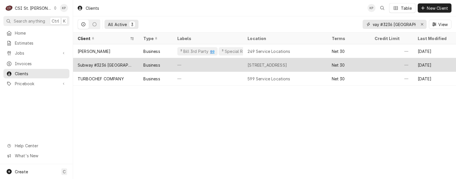
type input "Subway #3236 [GEOGRAPHIC_DATA]"
click at [108, 65] on div "Subway #3236 [GEOGRAPHIC_DATA]" at bounding box center [106, 65] width 57 height 6
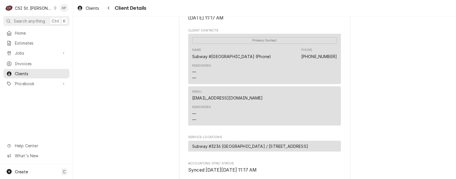
scroll to position [229, 0]
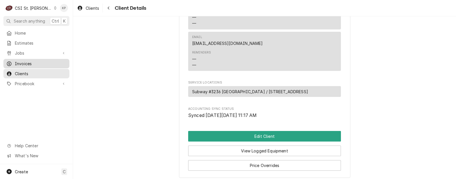
drag, startPoint x: 29, startPoint y: 64, endPoint x: 35, endPoint y: 63, distance: 5.7
click at [29, 64] on span "Invoices" at bounding box center [41, 64] width 52 height 6
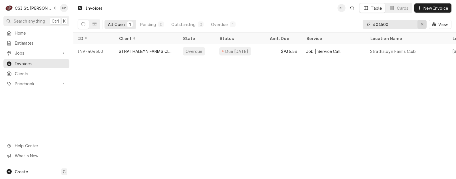
click at [421, 23] on icon "Erase input" at bounding box center [422, 24] width 3 height 4
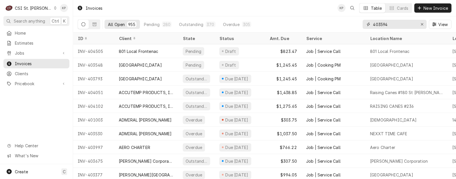
type input "403594"
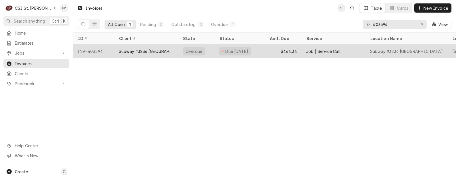
click at [93, 51] on div "INV-403594" at bounding box center [93, 51] width 41 height 14
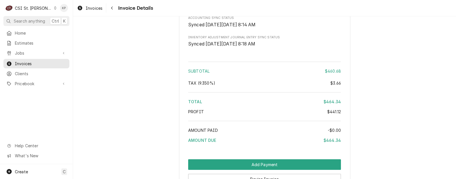
scroll to position [1194, 0]
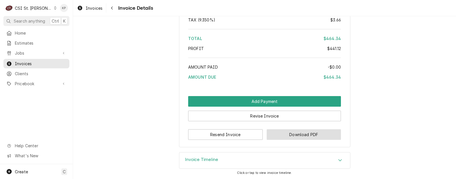
click at [294, 133] on button "Download PDF" at bounding box center [304, 134] width 75 height 11
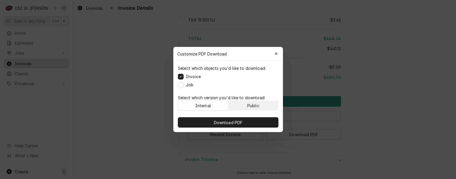
drag, startPoint x: 260, startPoint y: 101, endPoint x: 261, endPoint y: 108, distance: 7.2
click at [260, 102] on button "Public" at bounding box center [253, 105] width 50 height 9
drag, startPoint x: 262, startPoint y: 122, endPoint x: 309, endPoint y: 110, distance: 48.9
click at [262, 122] on button "Download PDF" at bounding box center [228, 122] width 101 height 10
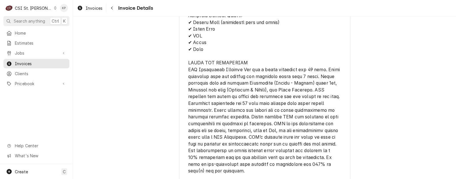
scroll to position [937, 0]
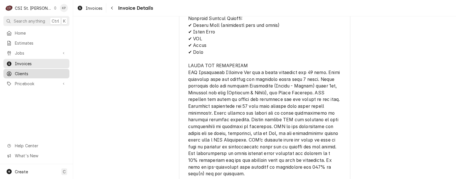
click at [21, 74] on span "Clients" at bounding box center [41, 74] width 52 height 6
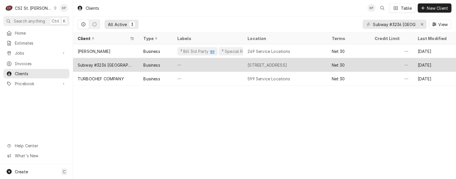
click at [118, 63] on div "Subway #3236 [GEOGRAPHIC_DATA]" at bounding box center [106, 65] width 57 height 6
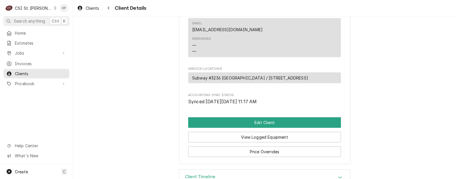
scroll to position [248, 0]
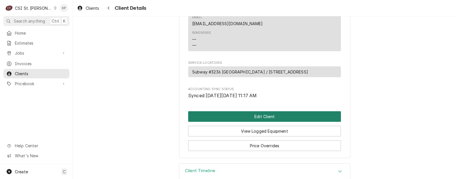
click at [270, 122] on button "Edit Client" at bounding box center [264, 116] width 153 height 11
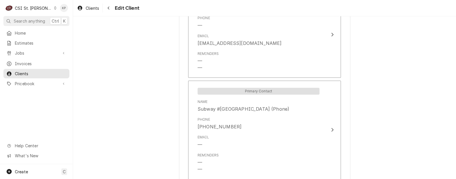
scroll to position [486, 0]
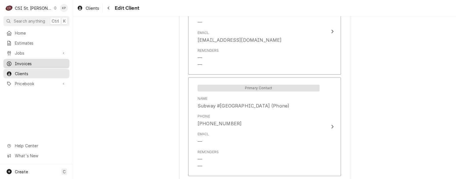
click at [29, 62] on span "Invoices" at bounding box center [41, 64] width 52 height 6
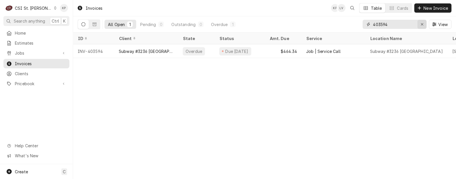
click at [422, 24] on icon "Erase input" at bounding box center [422, 24] width 2 height 2
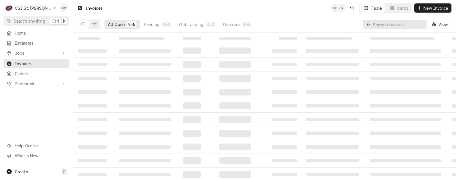
click at [382, 27] on input "Dynamic Content Wrapper" at bounding box center [398, 24] width 51 height 9
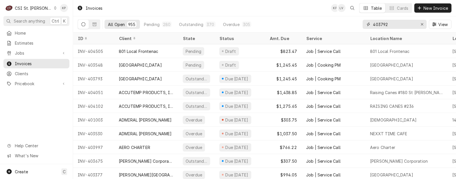
type input "403792"
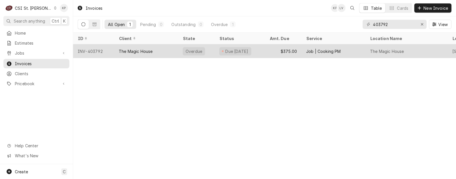
click at [89, 51] on div "INV-403792" at bounding box center [93, 51] width 41 height 14
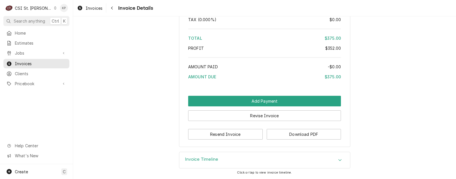
scroll to position [1232, 0]
click at [285, 134] on button "Download PDF" at bounding box center [304, 134] width 75 height 11
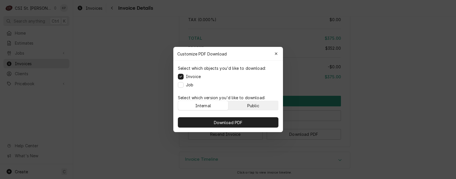
click at [265, 106] on button "Public" at bounding box center [253, 105] width 50 height 9
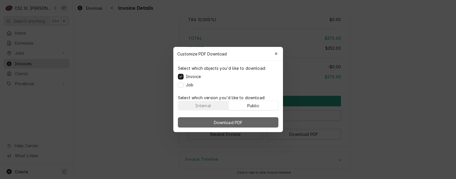
click at [263, 121] on button "Download PDF" at bounding box center [228, 122] width 101 height 10
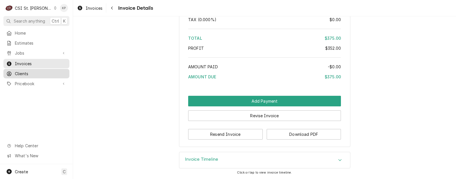
drag, startPoint x: 18, startPoint y: 72, endPoint x: 21, endPoint y: 72, distance: 2.9
click at [18, 72] on span "Clients" at bounding box center [41, 74] width 52 height 6
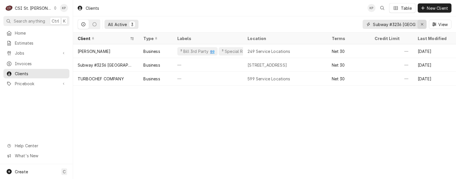
click at [421, 24] on icon "Erase input" at bounding box center [422, 24] width 3 height 4
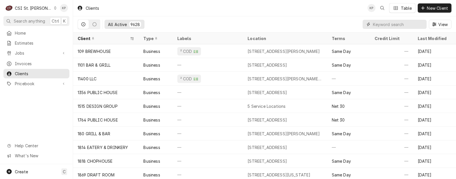
paste input "Nothing Bundt Cakes St [PERSON_NAME]"
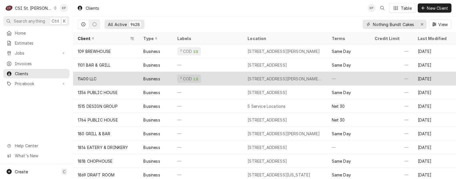
scroll to position [0, 17]
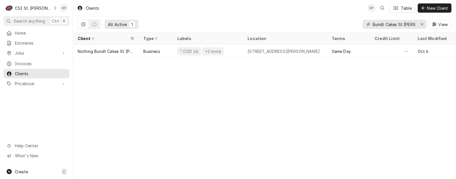
type input "Nothing Bundt Cakes St [PERSON_NAME]"
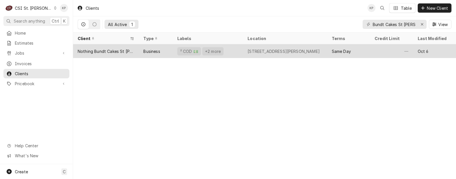
scroll to position [0, 0]
click at [119, 48] on div "Nothing Bundt Cakes St Peters" at bounding box center [106, 51] width 57 height 6
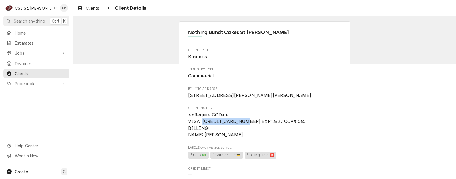
drag, startPoint x: 243, startPoint y: 127, endPoint x: 201, endPoint y: 126, distance: 42.0
click at [201, 126] on span "**Require COD** VISA: [CREDIT_CARD_NUMBER] EXP: 3/27 CCV# 565 BILLING: NAME: [P…" at bounding box center [246, 125] width 117 height 26
copy span "[CREDIT_CARD_NUMBER]"
drag, startPoint x: 253, startPoint y: 141, endPoint x: 250, endPoint y: 142, distance: 3.2
click at [253, 139] on span "**Require COD** VISA: [CREDIT_CARD_NUMBER] EXP: 3/27 CCV# 565 BILLING: NAME: [P…" at bounding box center [264, 124] width 153 height 27
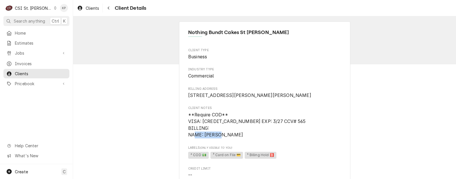
drag, startPoint x: 203, startPoint y: 141, endPoint x: 233, endPoint y: 140, distance: 30.0
click at [233, 139] on span "**Require COD** VISA: [CREDIT_CARD_NUMBER] EXP: 3/27 CCV# 565 BILLING: NAME: [P…" at bounding box center [264, 124] width 153 height 27
drag, startPoint x: 233, startPoint y: 140, endPoint x: 224, endPoint y: 141, distance: 8.9
copy span "[PERSON_NAME]"
click at [255, 139] on span "**Require COD** VISA: [CREDIT_CARD_NUMBER] EXP: 3/27 CCV# 565 BILLING: NAME: [P…" at bounding box center [264, 124] width 153 height 27
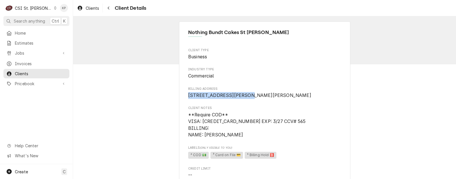
drag, startPoint x: 187, startPoint y: 93, endPoint x: 237, endPoint y: 94, distance: 50.6
click at [237, 94] on span "[STREET_ADDRESS][PERSON_NAME][PERSON_NAME]" at bounding box center [249, 95] width 123 height 5
copy span "[STREET_ADDRESS]"
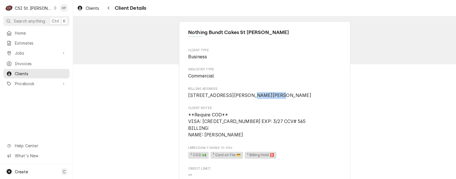
drag, startPoint x: 187, startPoint y: 101, endPoint x: 206, endPoint y: 104, distance: 19.7
click at [206, 98] on span "[STREET_ADDRESS][PERSON_NAME][PERSON_NAME]" at bounding box center [249, 95] width 123 height 5
copy span "St. [PERSON_NAME]"
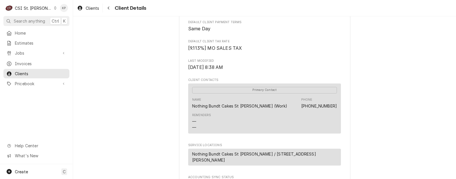
scroll to position [171, 0]
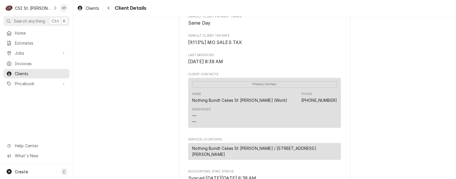
drag, startPoint x: 392, startPoint y: 119, endPoint x: 380, endPoint y: 125, distance: 13.0
click at [392, 119] on div "Nothing Bundt Cakes St [PERSON_NAME] Client Type Business Industry Type Commerc…" at bounding box center [264, 45] width 383 height 401
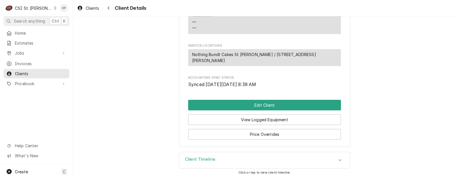
scroll to position [272, 0]
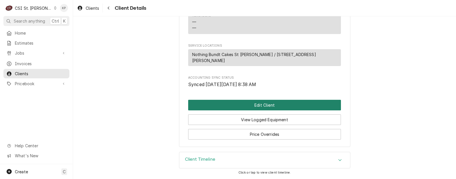
click at [227, 107] on button "Edit Client" at bounding box center [264, 105] width 153 height 11
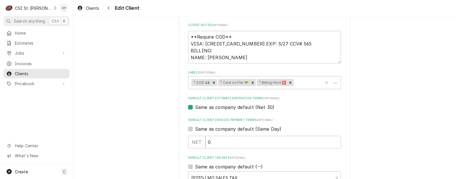
scroll to position [286, 0]
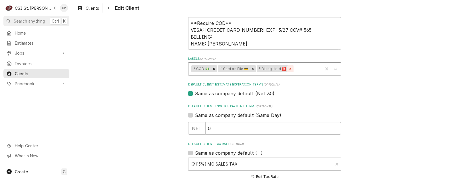
click at [290, 68] on icon "Remove ⁵ Billing Hold 🅱️" at bounding box center [291, 69] width 4 height 4
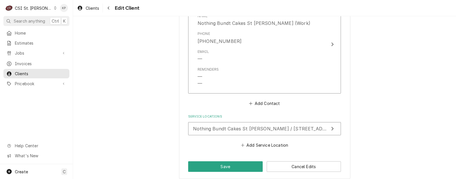
scroll to position [491, 0]
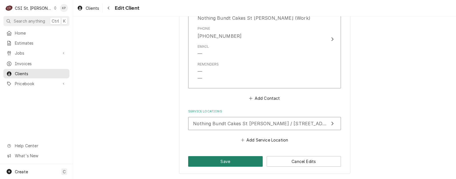
click at [231, 161] on button "Save" at bounding box center [225, 161] width 75 height 11
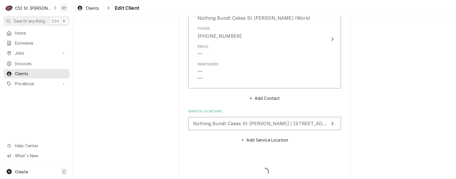
type textarea "x"
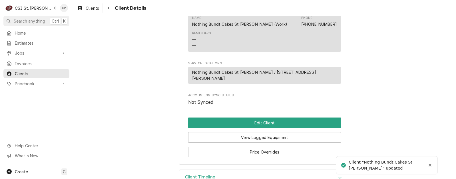
scroll to position [215, 0]
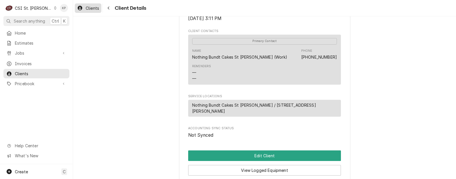
click at [96, 8] on span "Clients" at bounding box center [92, 8] width 13 height 6
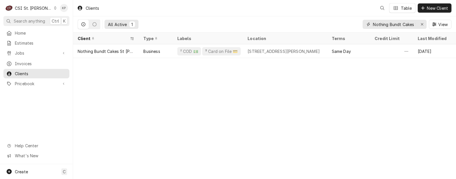
click at [424, 23] on div "Erase input" at bounding box center [422, 24] width 6 height 6
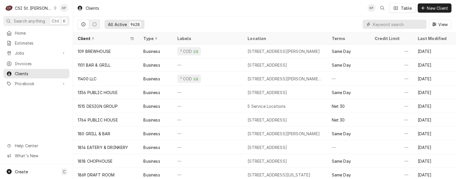
paste input "PAINTED GIRAFFE [GEOGRAPHIC_DATA]"
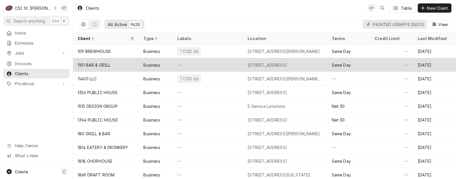
scroll to position [0, 24]
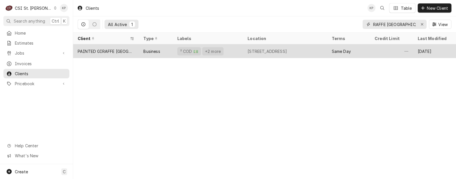
type input "PAINTED GIRAFFE [GEOGRAPHIC_DATA]"
click at [101, 52] on div "PAINTED GIRAFFE [GEOGRAPHIC_DATA]" at bounding box center [106, 51] width 57 height 6
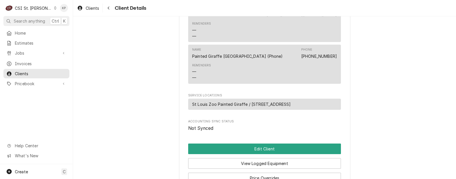
scroll to position [286, 0]
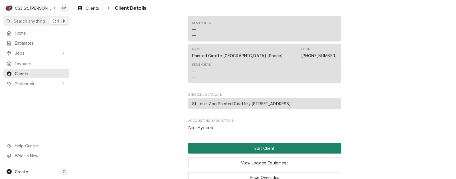
click at [246, 153] on button "Edit Client" at bounding box center [264, 148] width 153 height 11
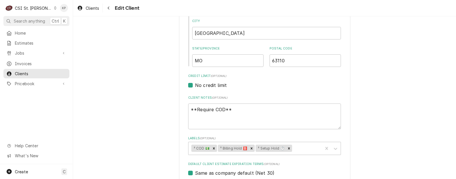
scroll to position [200, 0]
click at [213, 146] on icon "Remove ² COD 💵" at bounding box center [214, 148] width 4 height 4
click at [224, 148] on icon "Remove ⁵ Billing Hold 🅱️" at bounding box center [225, 148] width 4 height 4
click at [224, 148] on icon "Remove ⁵ Setup Hold ⏱️" at bounding box center [225, 148] width 2 height 2
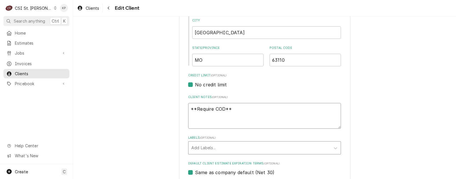
drag, startPoint x: 230, startPoint y: 108, endPoint x: 189, endPoint y: 108, distance: 41.1
click at [189, 108] on textarea "**Require COD**" at bounding box center [264, 116] width 153 height 26
type textarea "x"
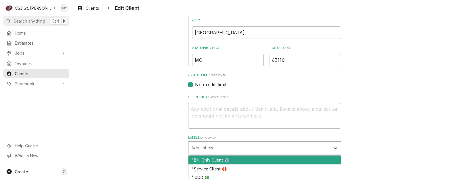
click at [334, 148] on icon "Labels" at bounding box center [335, 148] width 3 height 2
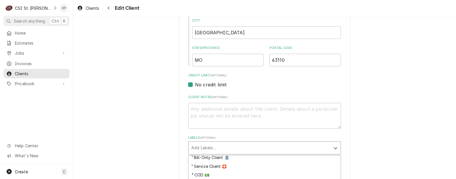
scroll to position [0, 0]
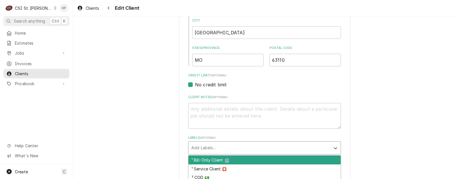
click at [192, 159] on div "¹ Bill-Only Client 🏦" at bounding box center [265, 159] width 152 height 9
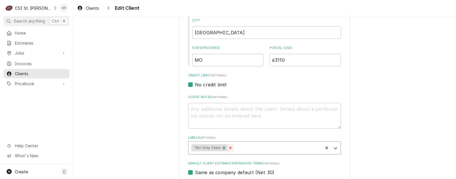
click at [229, 146] on icon "Remove ¹ Bill-Only Client 🏦" at bounding box center [231, 148] width 4 height 4
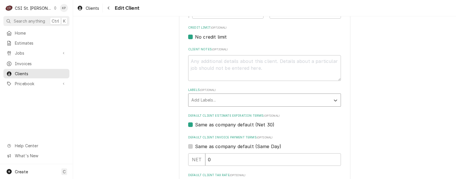
scroll to position [257, 0]
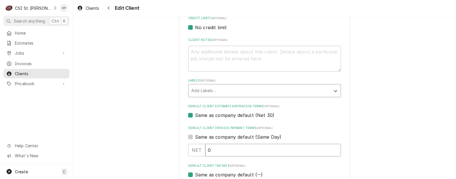
click at [236, 149] on input "0" at bounding box center [273, 150] width 136 height 13
click at [334, 151] on input "0" at bounding box center [273, 150] width 136 height 13
type textarea "x"
type input "3"
type textarea "x"
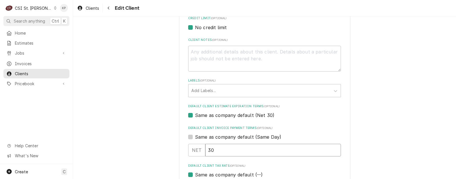
type input "30"
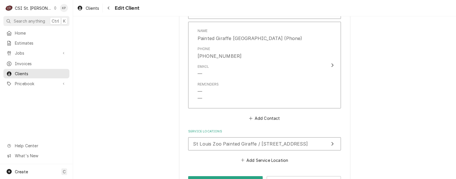
scroll to position [639, 0]
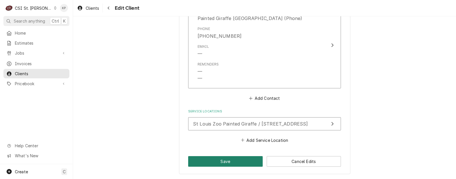
click at [240, 159] on button "Save" at bounding box center [225, 161] width 75 height 11
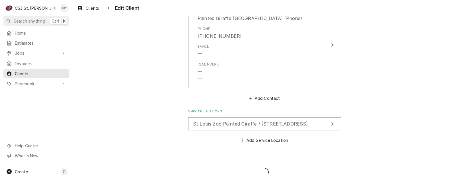
type textarea "x"
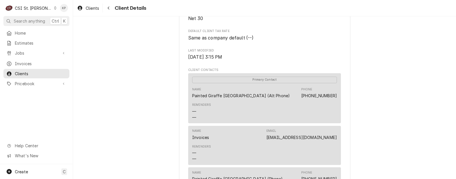
scroll to position [143, 0]
